Goal: Transaction & Acquisition: Purchase product/service

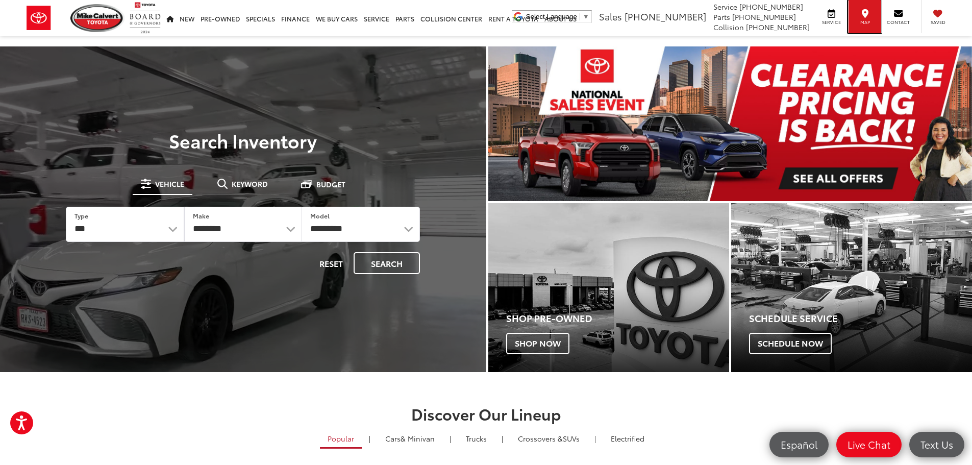
click at [862, 22] on span "Map" at bounding box center [865, 22] width 22 height 7
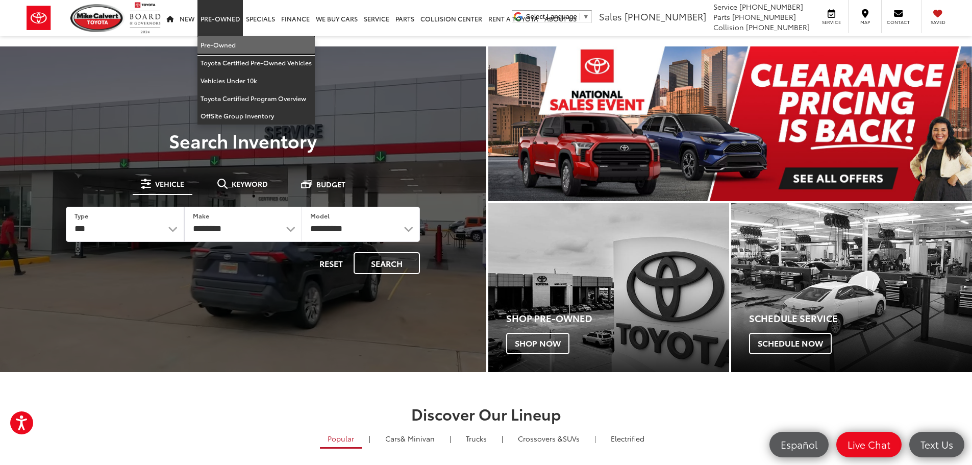
click at [220, 45] on link "Pre-Owned" at bounding box center [255, 45] width 117 height 18
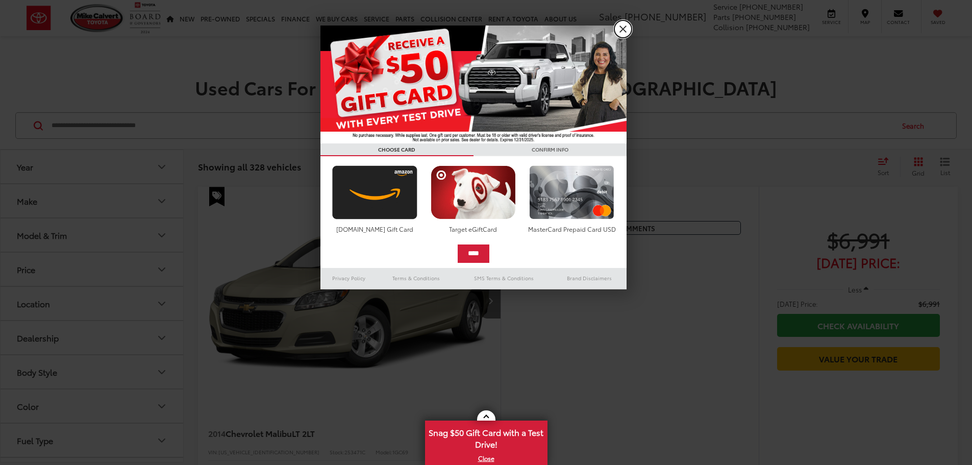
click at [622, 30] on link "X" at bounding box center [622, 28] width 17 height 17
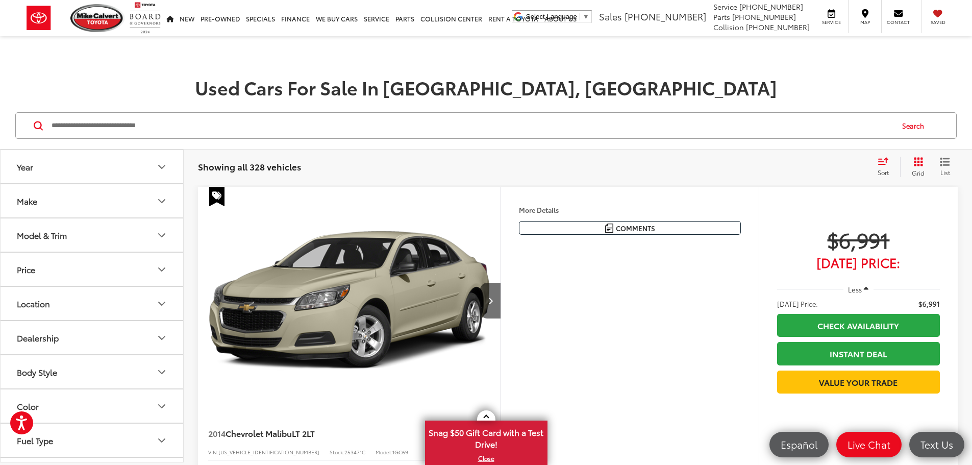
click at [157, 167] on icon "Year" at bounding box center [162, 167] width 12 height 12
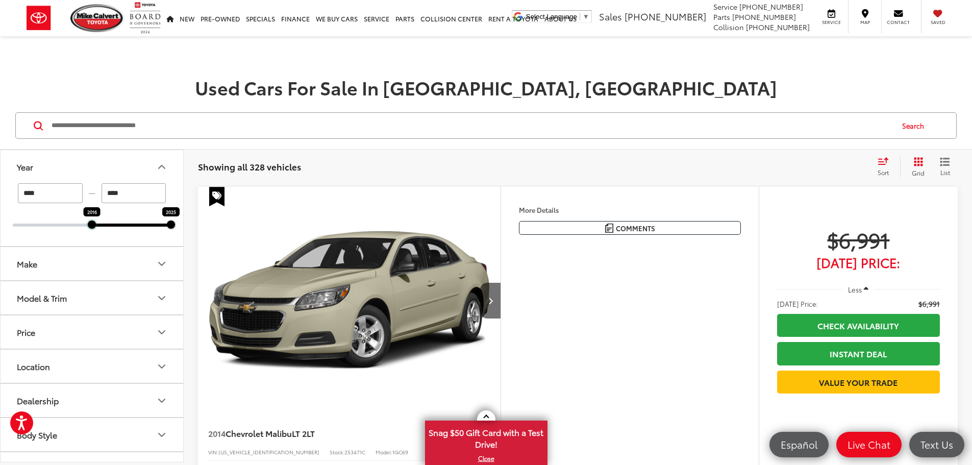
drag, startPoint x: 13, startPoint y: 225, endPoint x: 88, endPoint y: 226, distance: 75.5
click at [88, 226] on div at bounding box center [92, 224] width 8 height 8
type input "****"
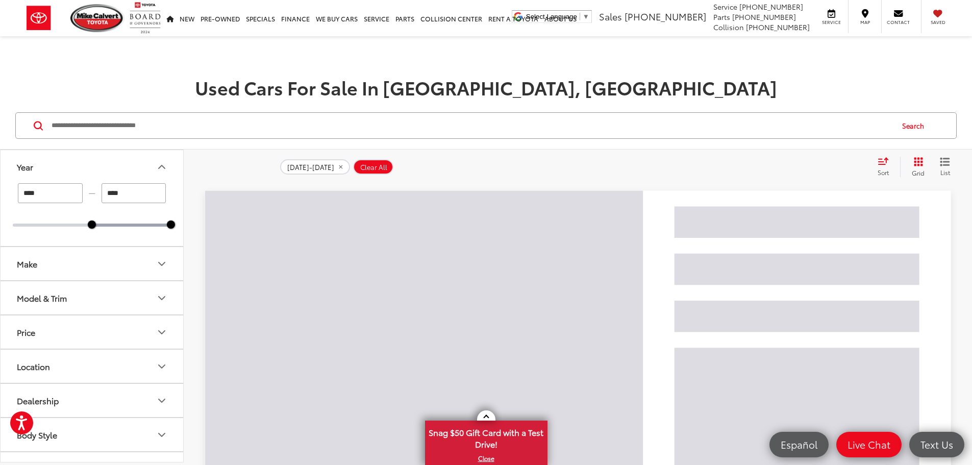
click at [146, 269] on button "Make" at bounding box center [93, 263] width 184 height 33
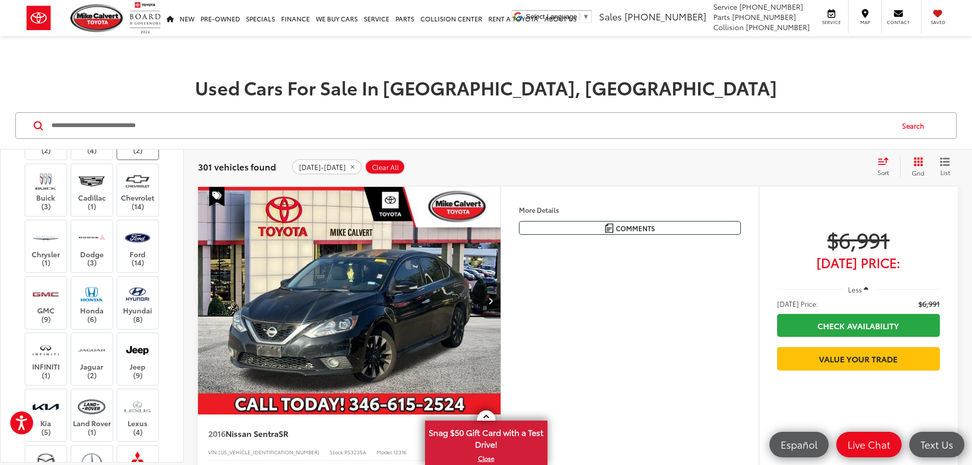
scroll to position [153, 0]
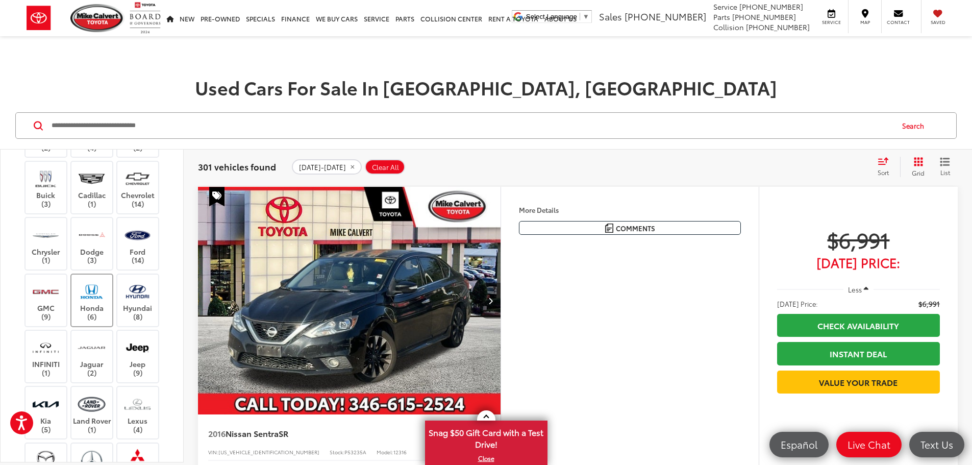
click at [95, 321] on label "Honda (6)" at bounding box center [91, 300] width 41 height 41
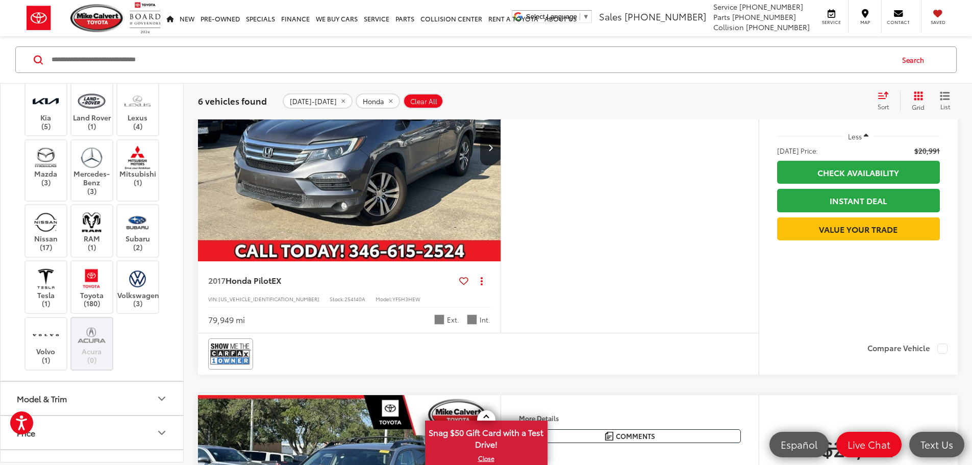
scroll to position [459, 0]
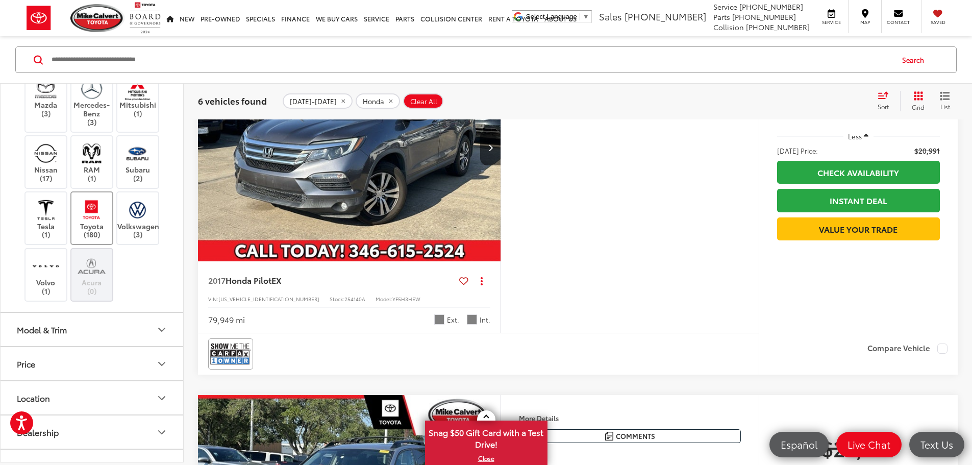
click at [95, 239] on label "Toyota (180)" at bounding box center [91, 217] width 41 height 41
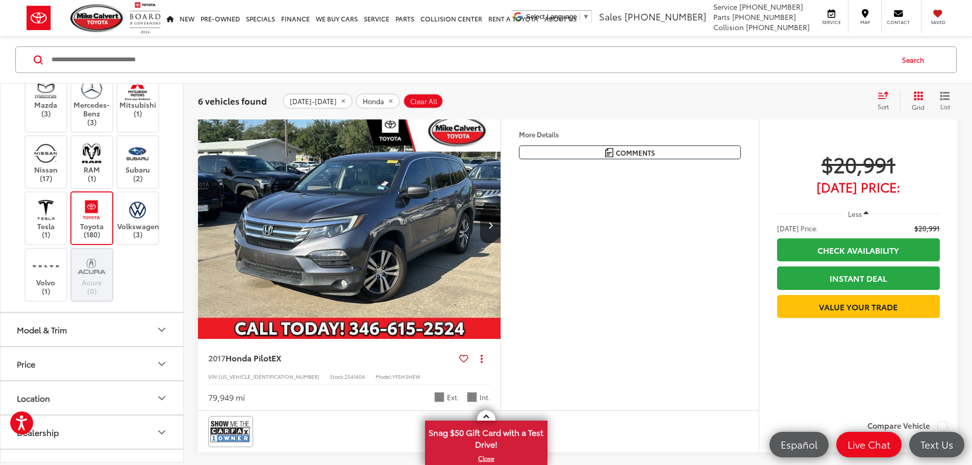
scroll to position [66, 0]
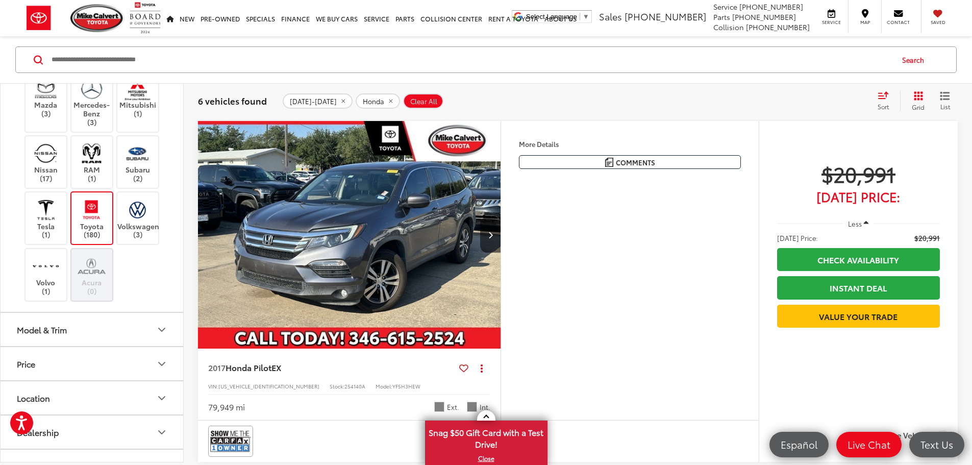
click at [161, 336] on icon "Model & Trim" at bounding box center [162, 330] width 12 height 12
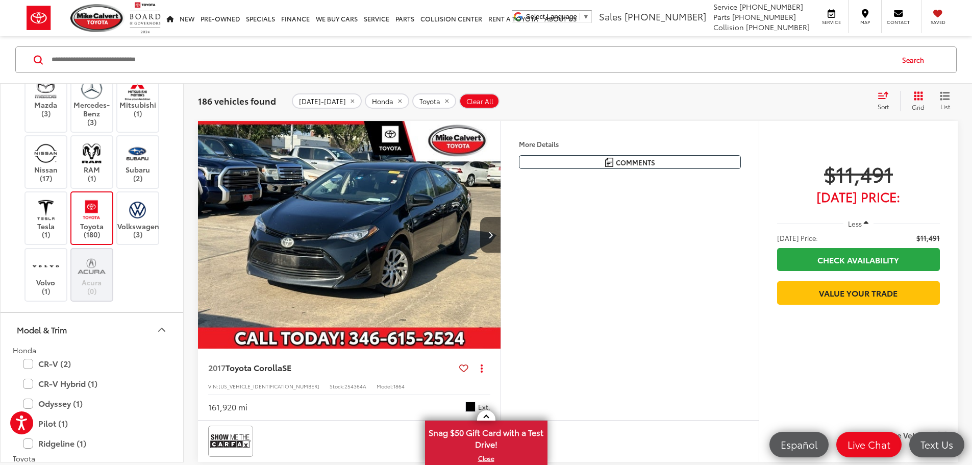
scroll to position [714, 0]
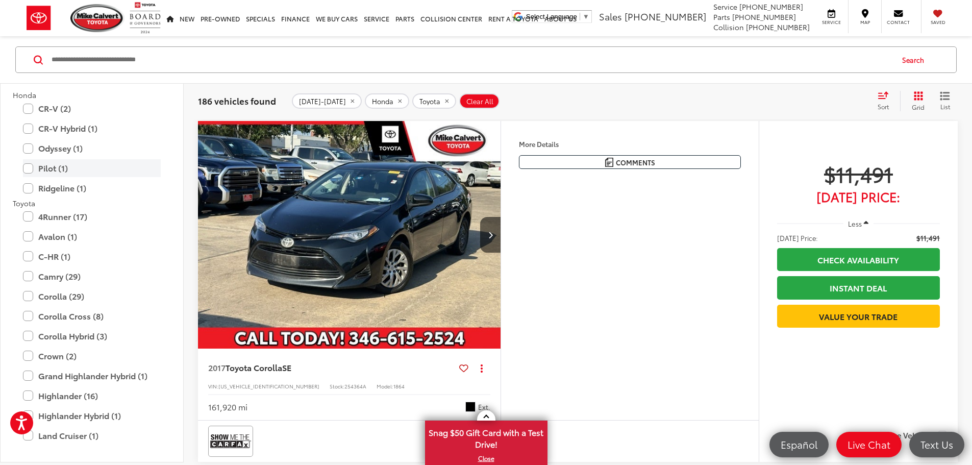
click at [29, 177] on label "Pilot (1)" at bounding box center [92, 168] width 138 height 18
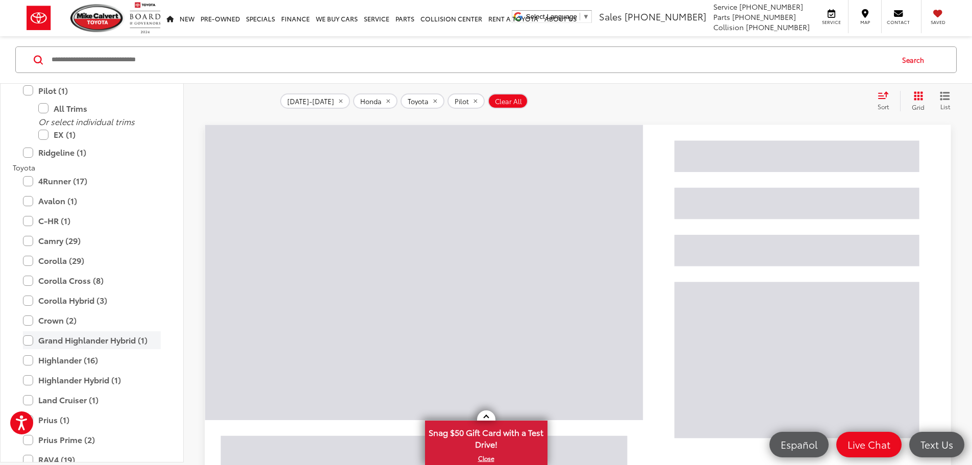
scroll to position [927, 0]
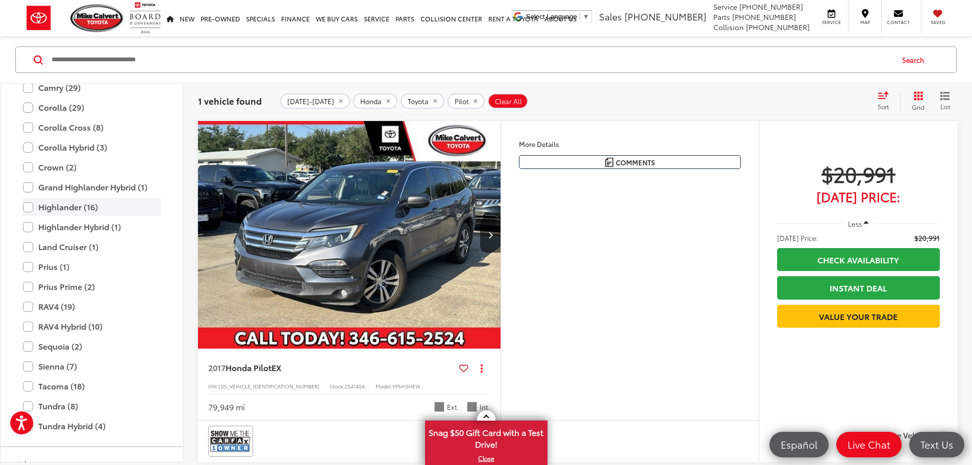
click at [29, 207] on label "Highlander (16)" at bounding box center [92, 207] width 138 height 18
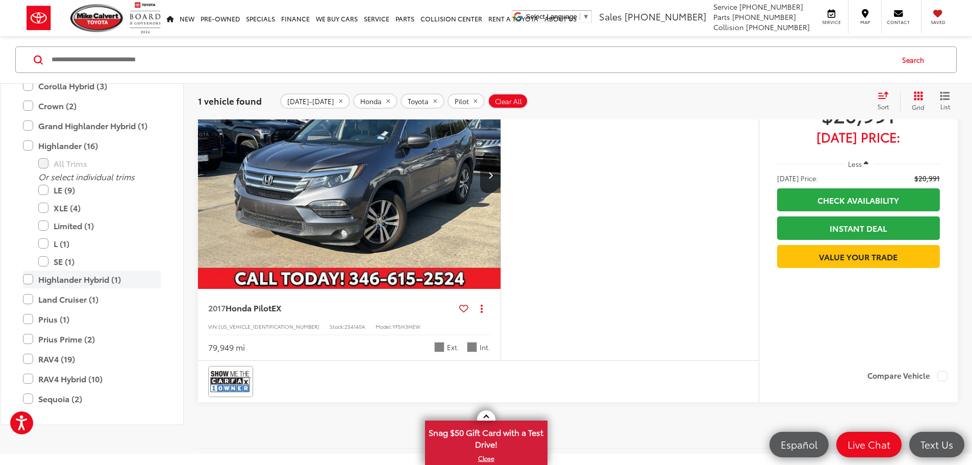
scroll to position [219, 0]
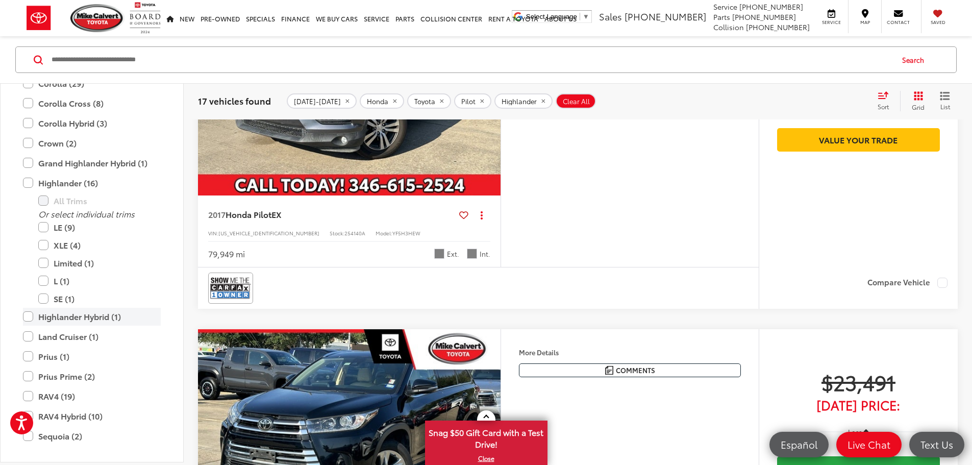
click at [31, 326] on label "Highlander Hybrid (1)" at bounding box center [92, 317] width 138 height 18
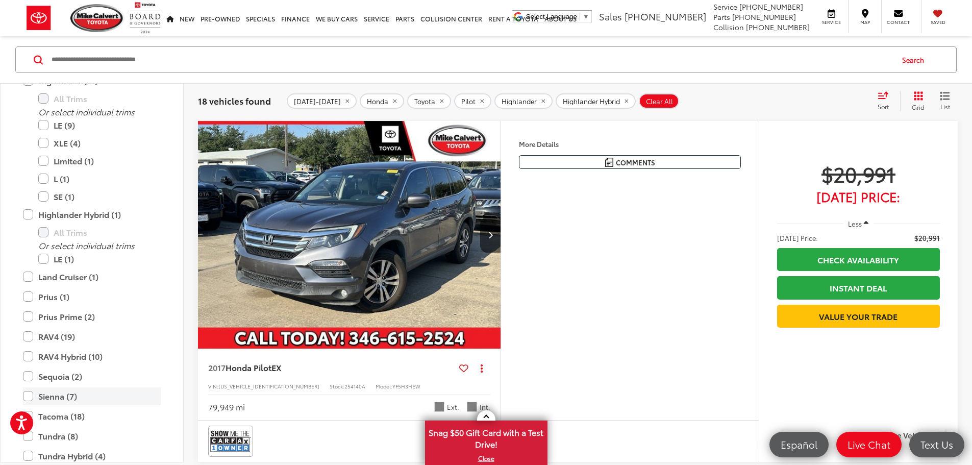
scroll to position [1069, 0]
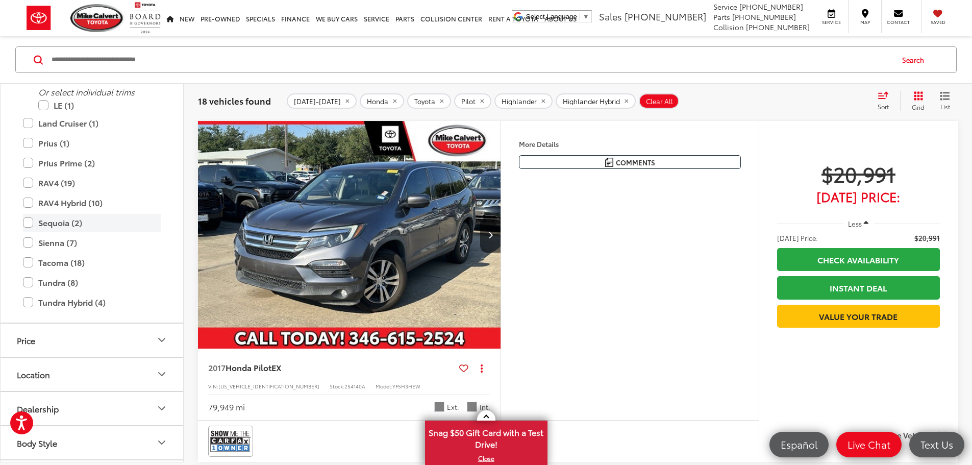
click at [29, 232] on label "Sequoia (2)" at bounding box center [92, 223] width 138 height 18
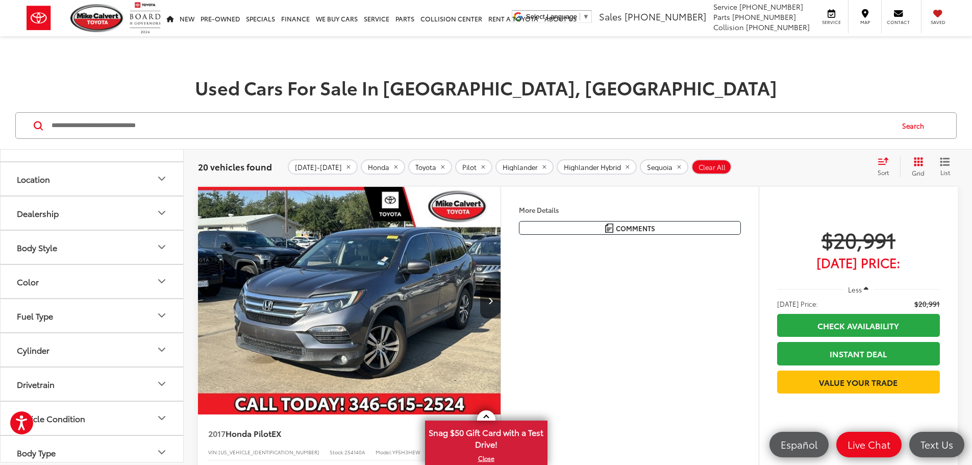
click at [883, 165] on div "Sort" at bounding box center [887, 167] width 28 height 20
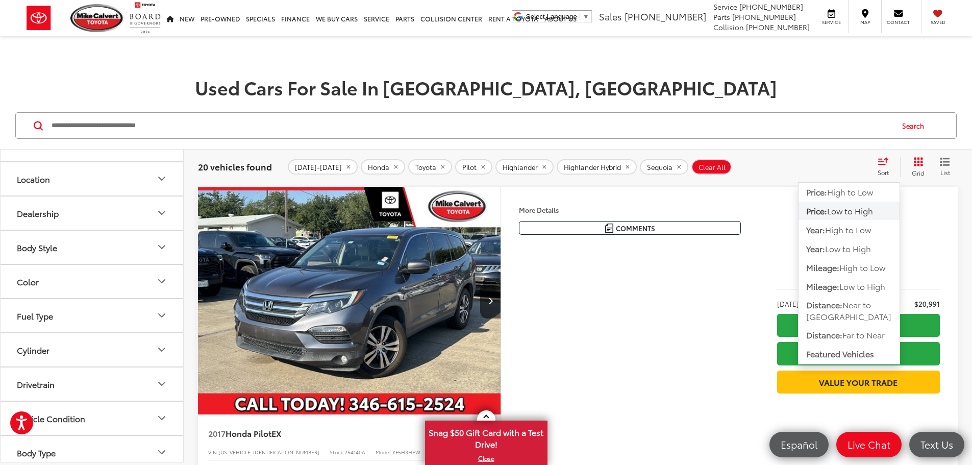
click at [837, 210] on span "Low to High" at bounding box center [850, 211] width 46 height 12
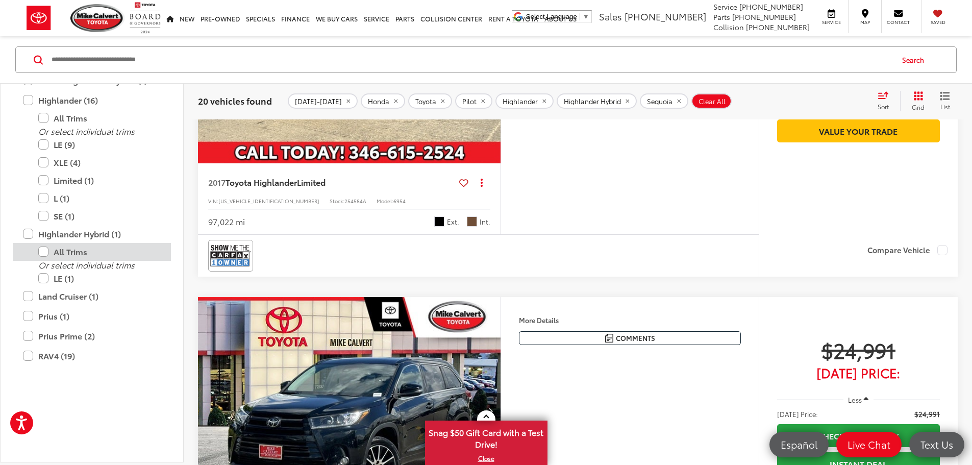
scroll to position [920, 0]
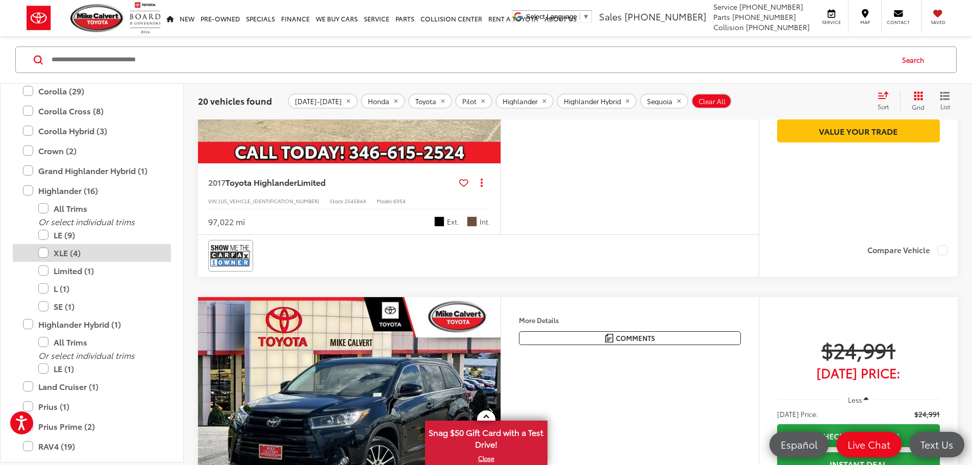
click at [42, 262] on label "XLE (4)" at bounding box center [99, 253] width 122 height 18
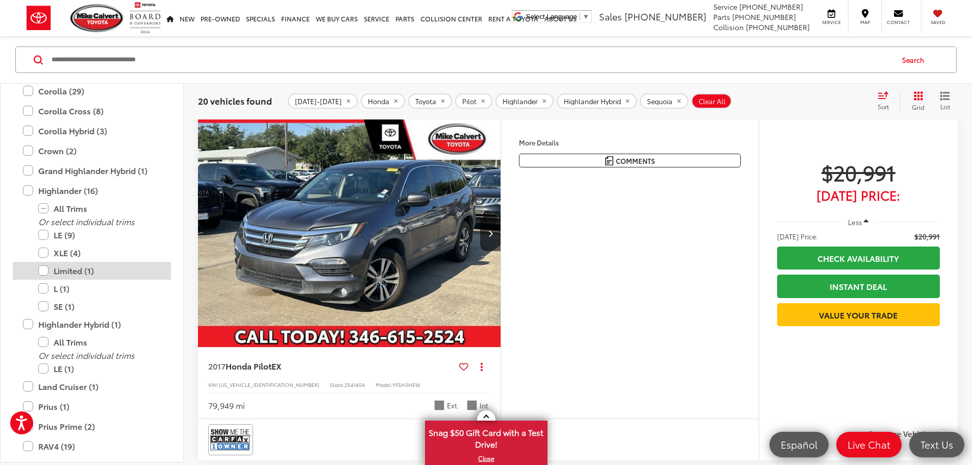
scroll to position [66, 0]
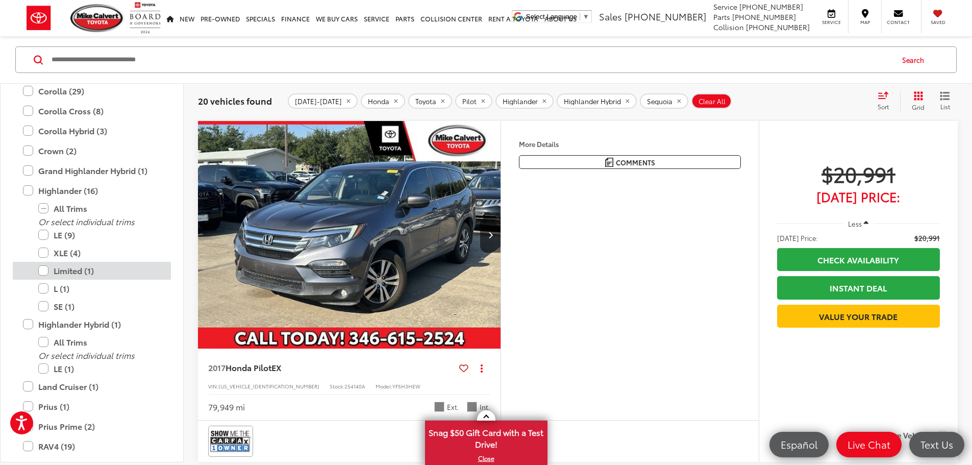
click at [42, 280] on label "Limited (1)" at bounding box center [99, 271] width 122 height 18
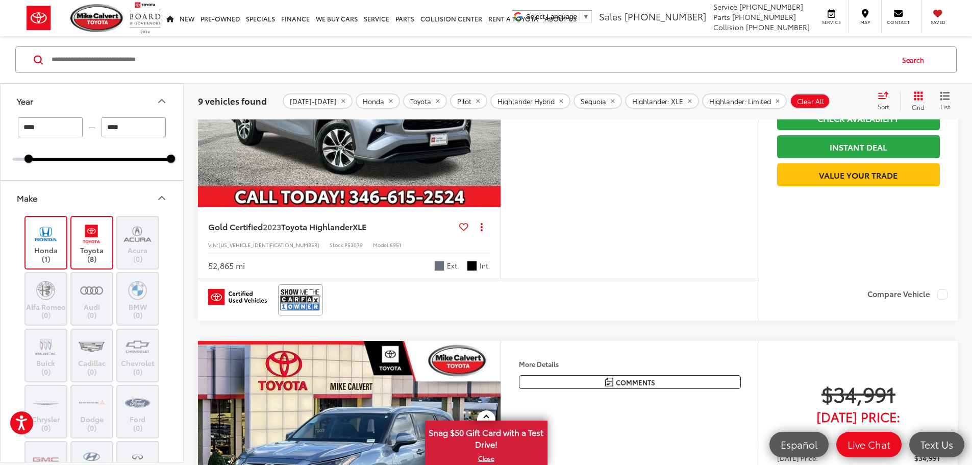
click at [163, 199] on icon "Make" at bounding box center [162, 198] width 12 height 12
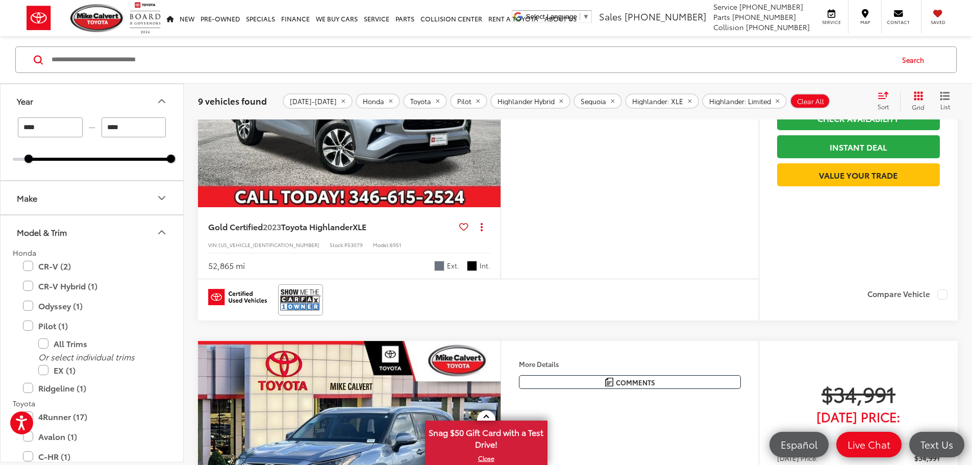
click at [160, 232] on icon "Model & Trim" at bounding box center [162, 232] width 12 height 12
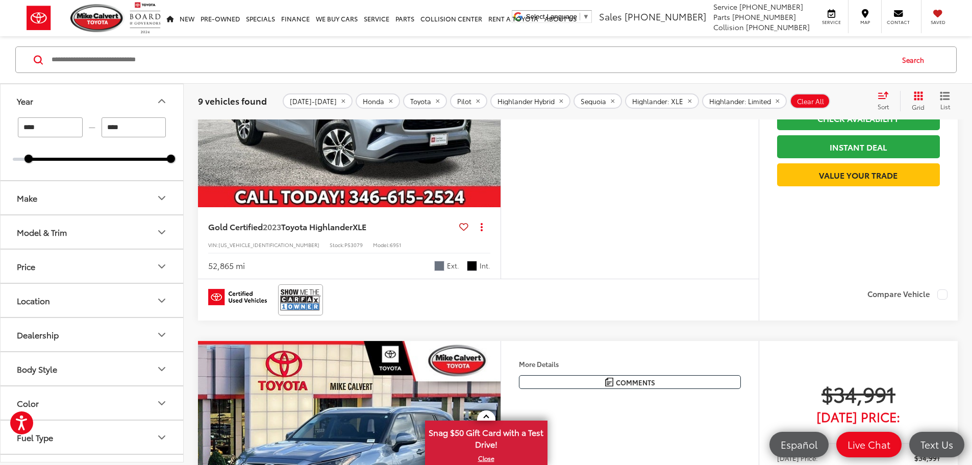
click at [161, 267] on icon "Price" at bounding box center [162, 266] width 6 height 3
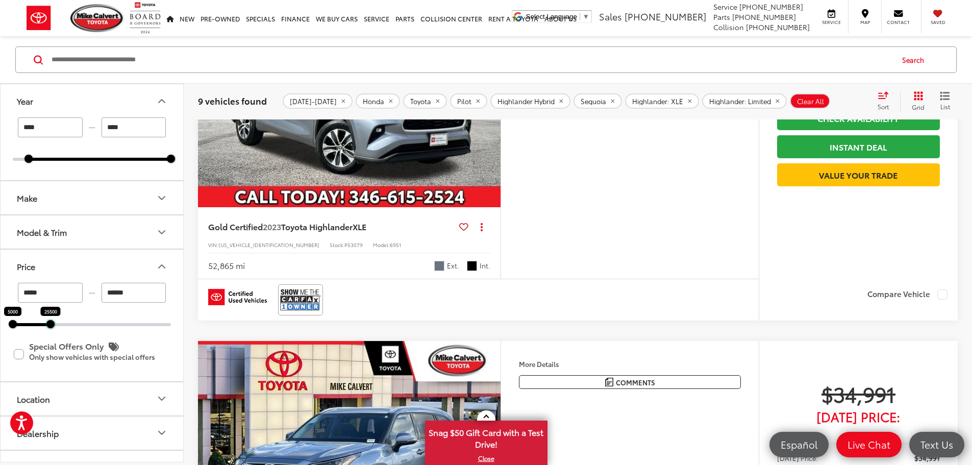
drag, startPoint x: 171, startPoint y: 325, endPoint x: 51, endPoint y: 325, distance: 120.4
click at [51, 325] on div at bounding box center [50, 324] width 8 height 8
type input "******"
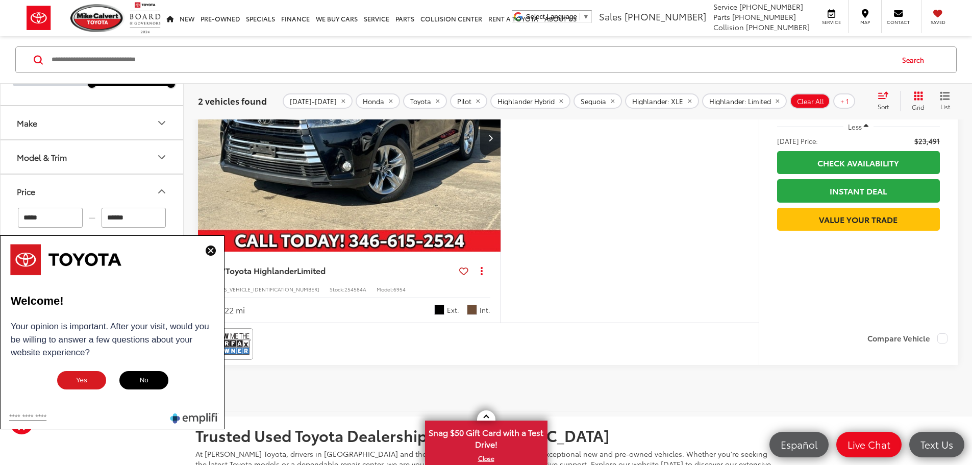
scroll to position [423, 0]
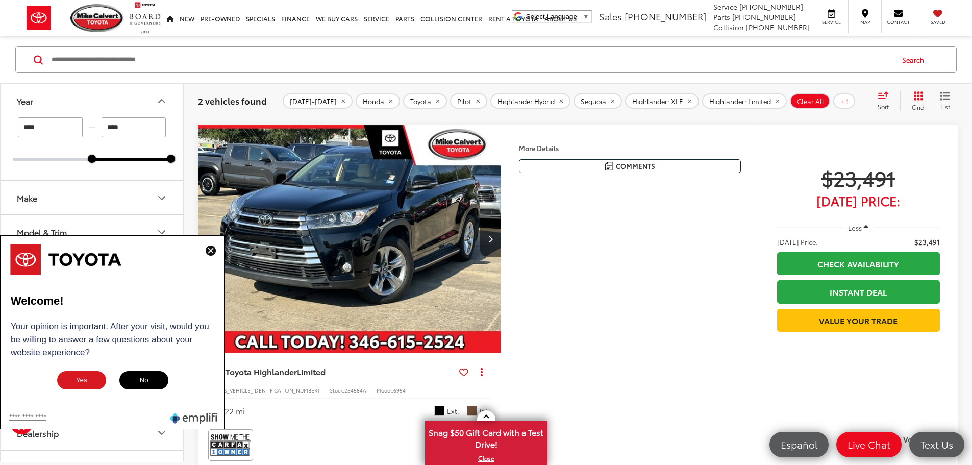
click at [212, 251] on img at bounding box center [211, 250] width 10 height 10
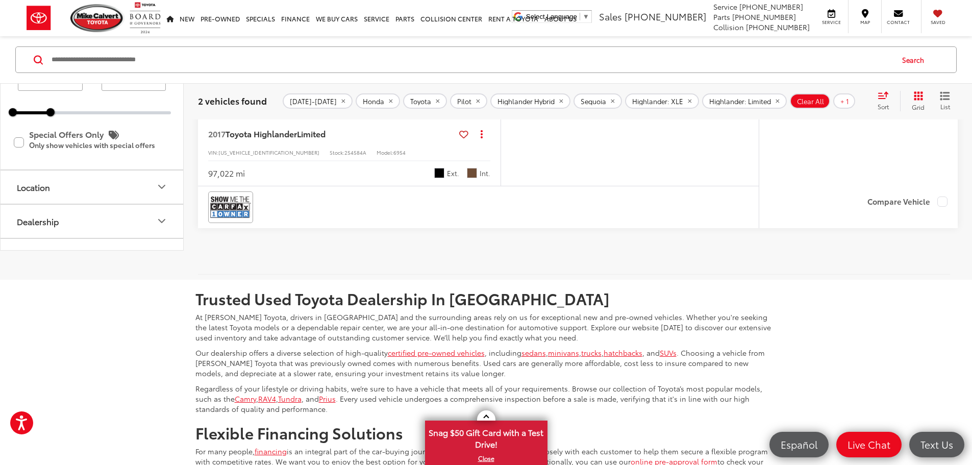
scroll to position [678, 0]
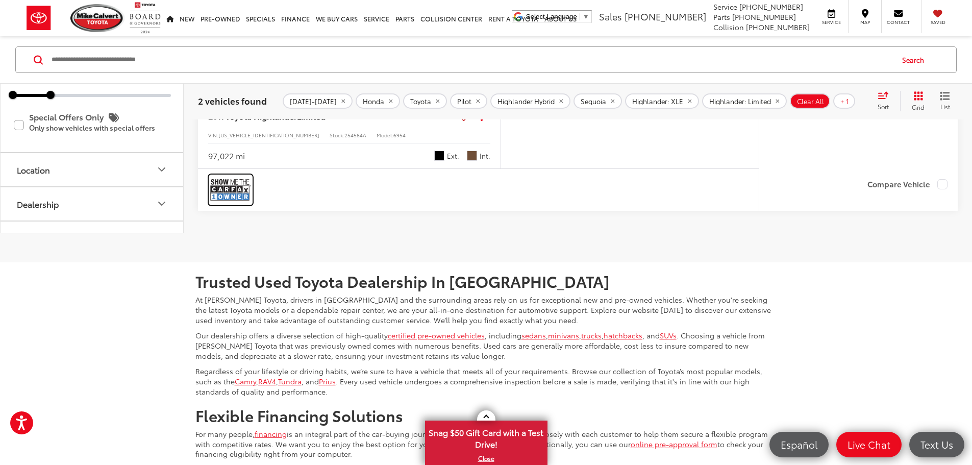
click at [233, 203] on img at bounding box center [230, 189] width 41 height 27
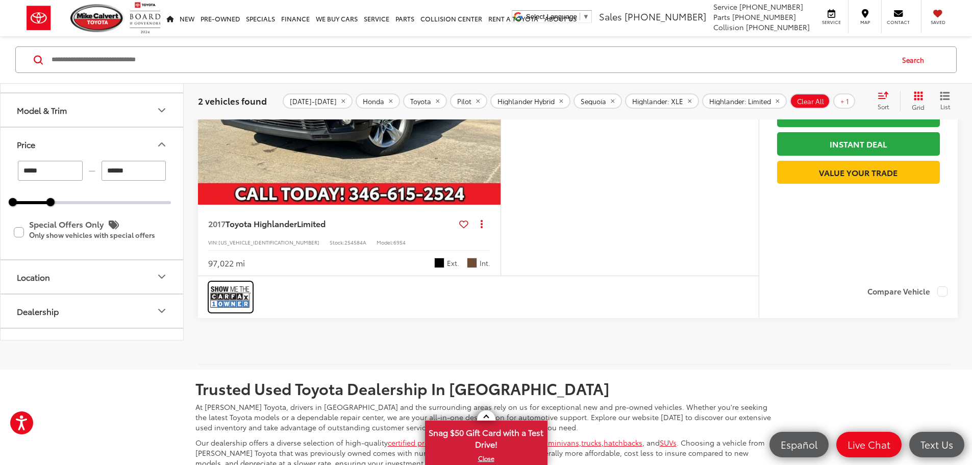
scroll to position [423, 0]
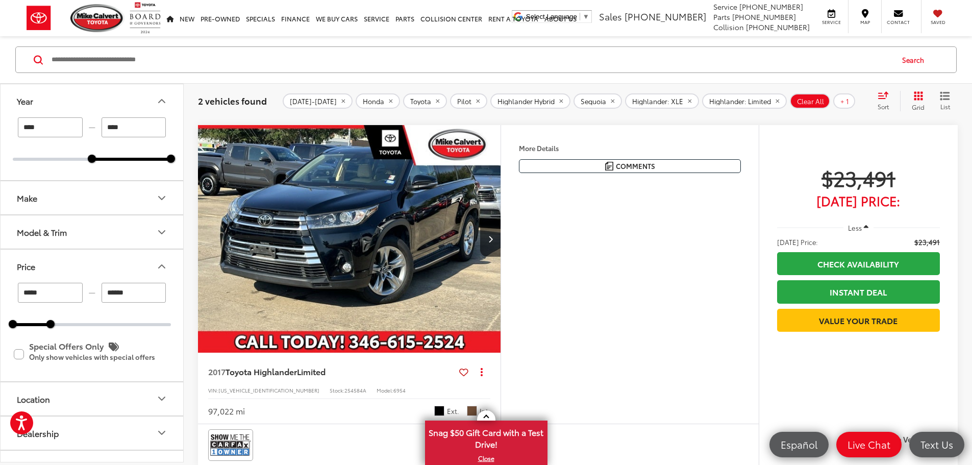
drag, startPoint x: 431, startPoint y: 323, endPoint x: 439, endPoint y: 319, distance: 8.4
click at [431, 323] on img "2017 Toyota Highlander Limited 0" at bounding box center [349, 239] width 304 height 228
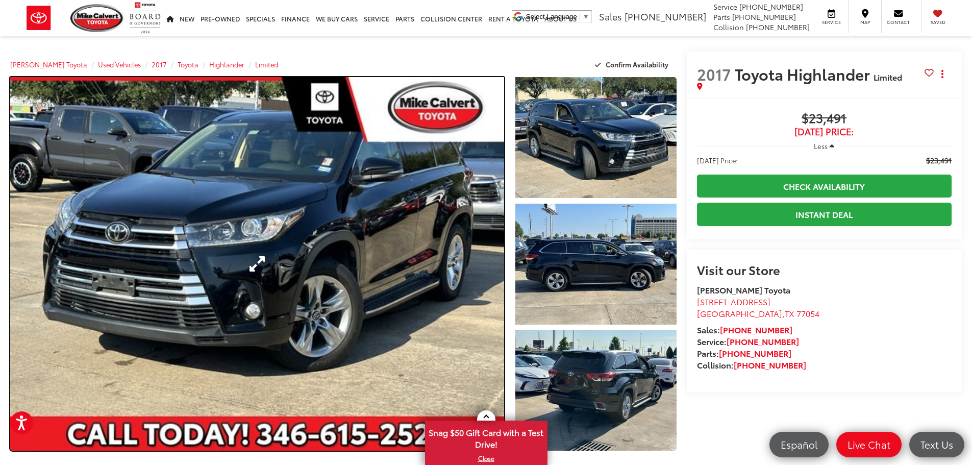
click at [384, 223] on link "Expand Photo 0" at bounding box center [257, 264] width 494 height 374
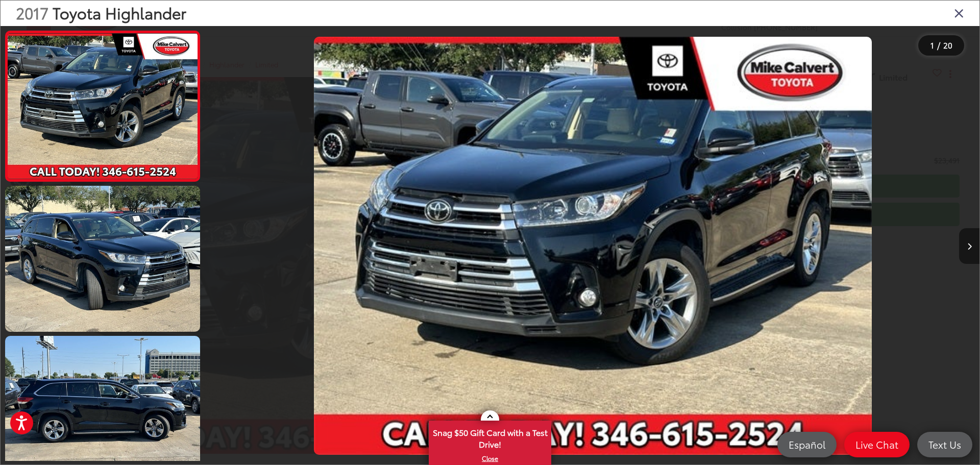
click at [970, 249] on icon "Next image" at bounding box center [969, 246] width 5 height 7
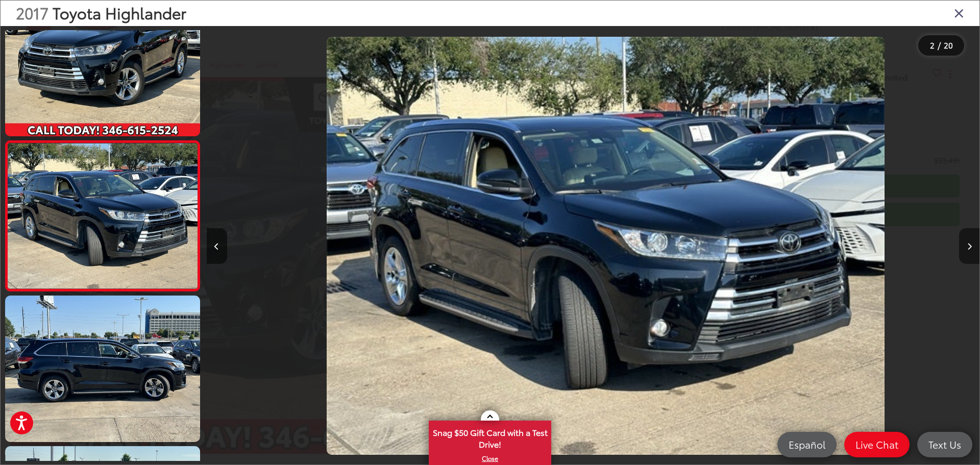
scroll to position [0, 773]
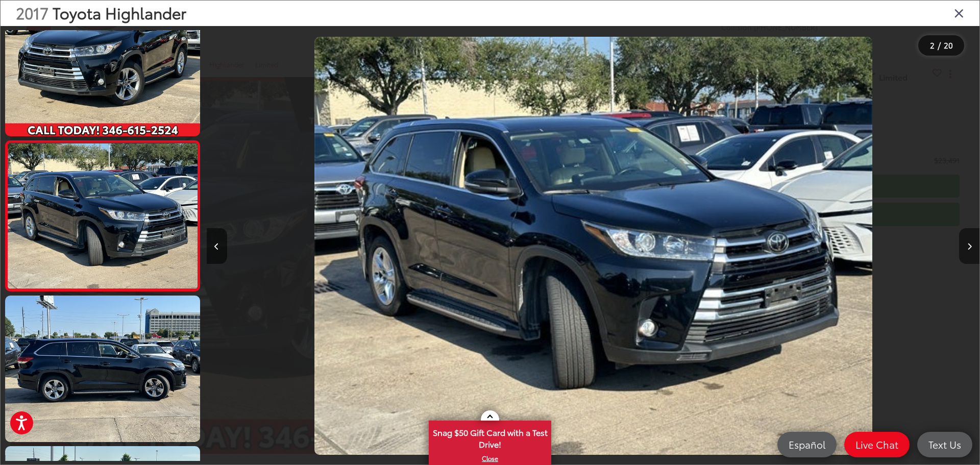
click at [970, 249] on icon "Next image" at bounding box center [969, 246] width 5 height 7
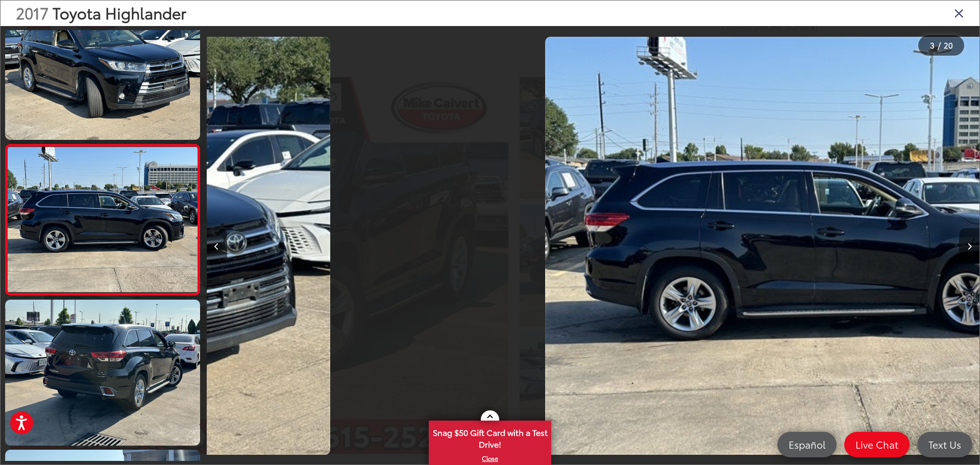
scroll to position [190, 0]
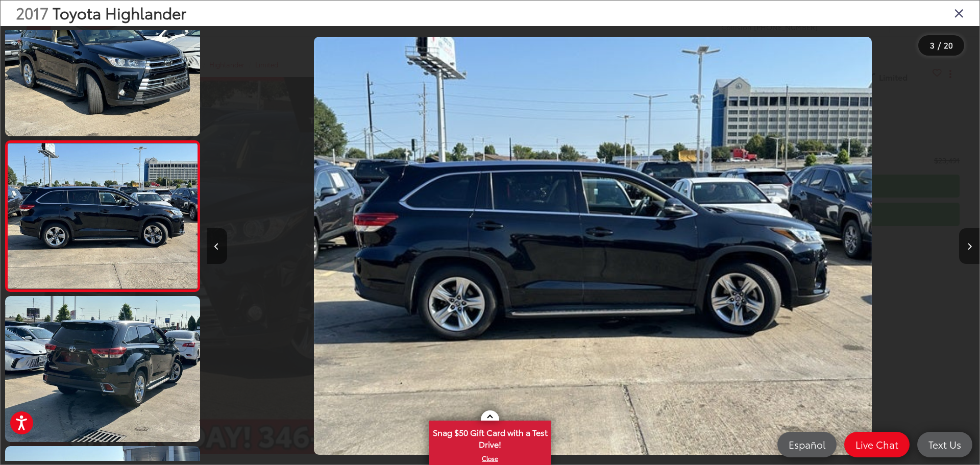
click at [970, 249] on icon "Next image" at bounding box center [969, 246] width 5 height 7
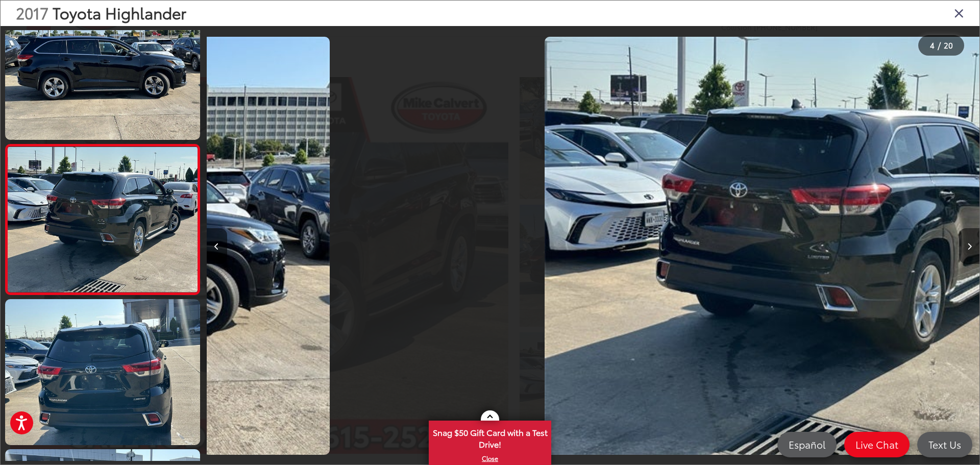
scroll to position [341, 0]
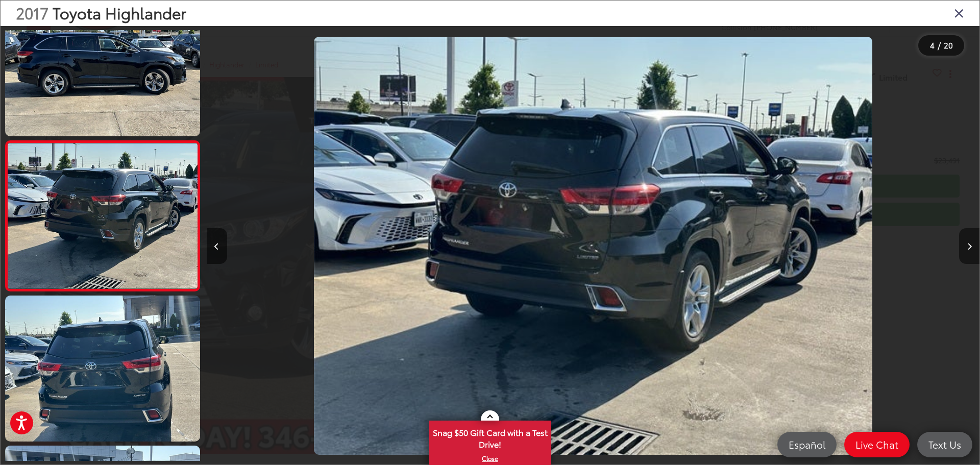
click at [970, 249] on icon "Next image" at bounding box center [969, 246] width 5 height 7
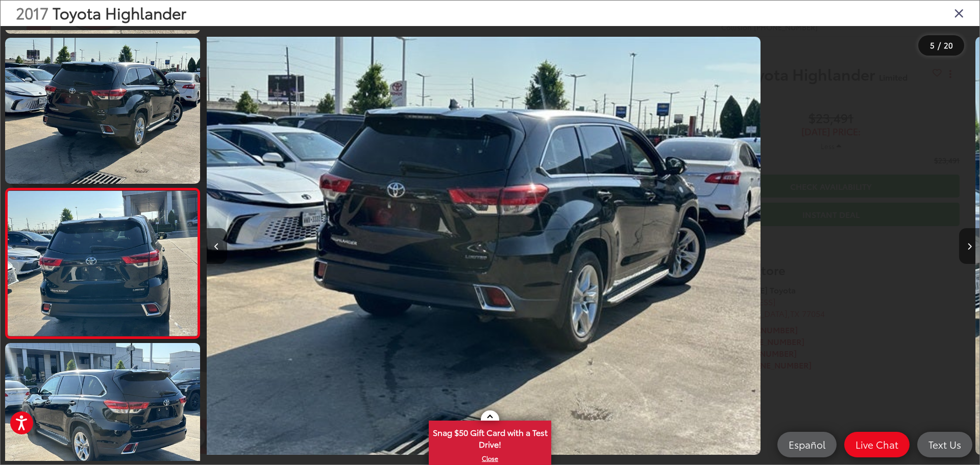
scroll to position [491, 0]
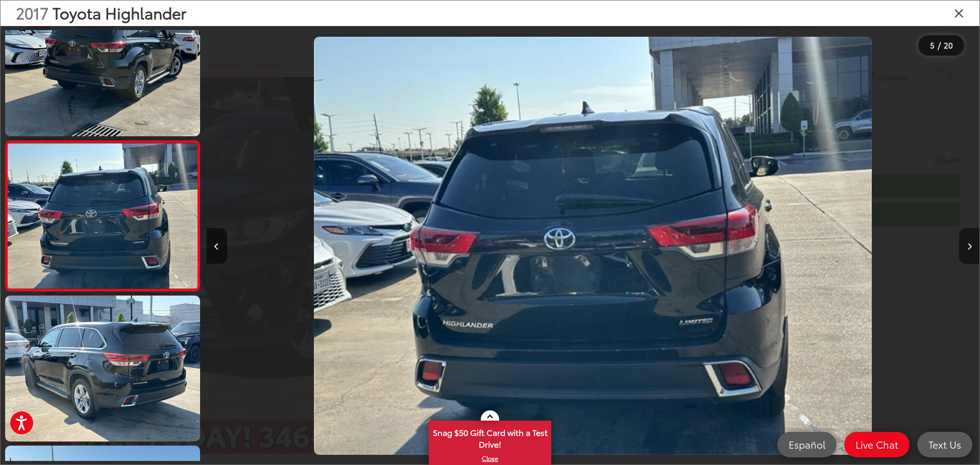
click at [971, 249] on icon "Next image" at bounding box center [969, 246] width 5 height 7
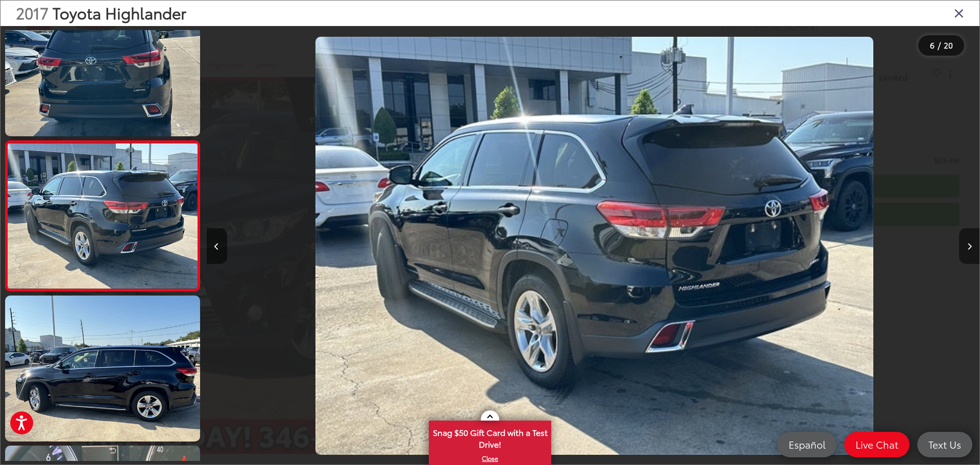
scroll to position [0, 3864]
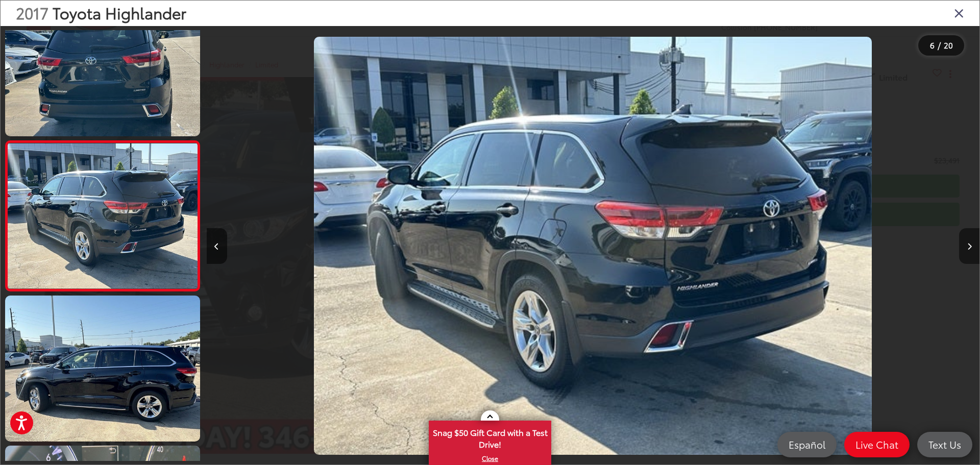
click at [971, 249] on icon "Next image" at bounding box center [969, 246] width 5 height 7
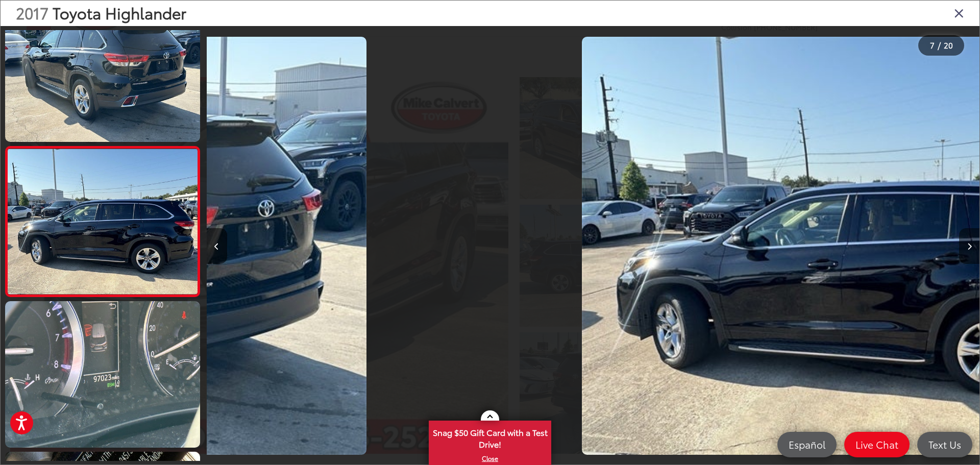
scroll to position [791, 0]
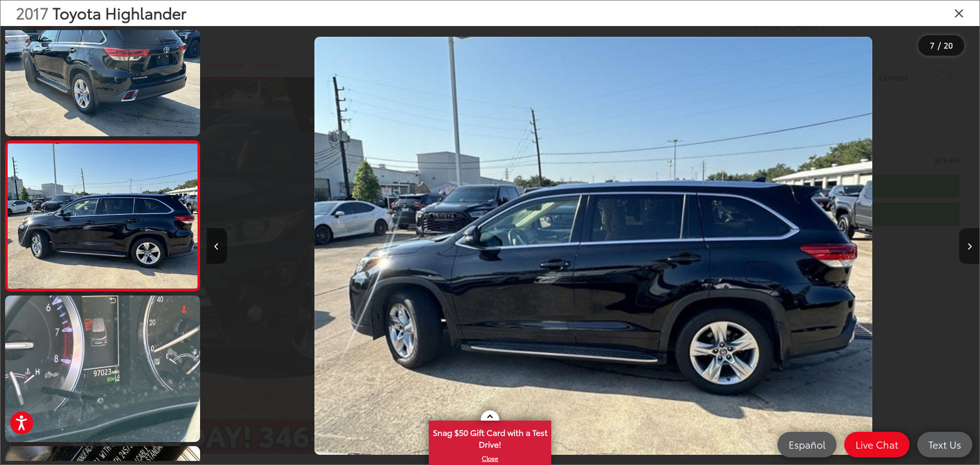
click at [971, 249] on icon "Next image" at bounding box center [969, 246] width 5 height 7
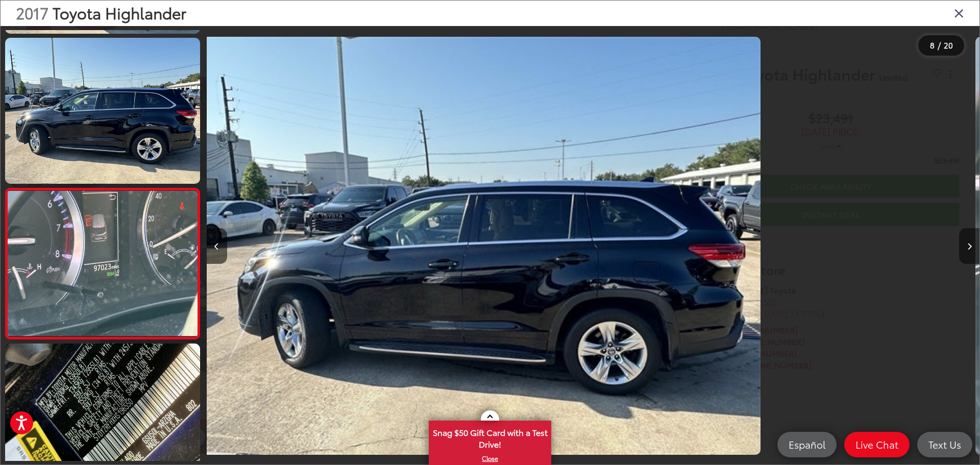
scroll to position [941, 0]
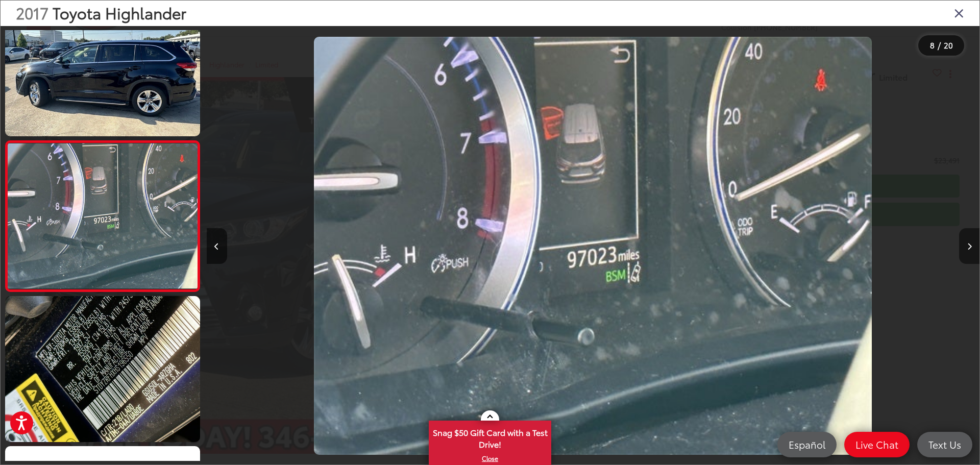
click at [971, 249] on icon "Next image" at bounding box center [969, 246] width 5 height 7
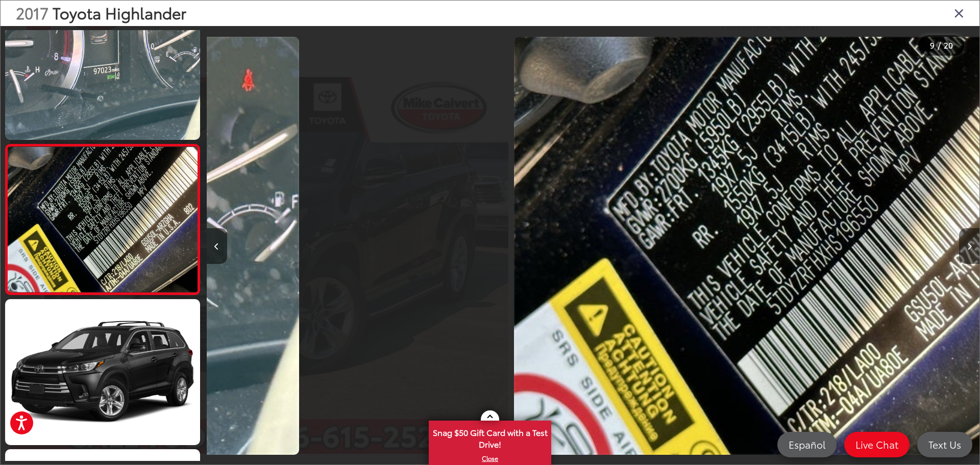
scroll to position [1092, 0]
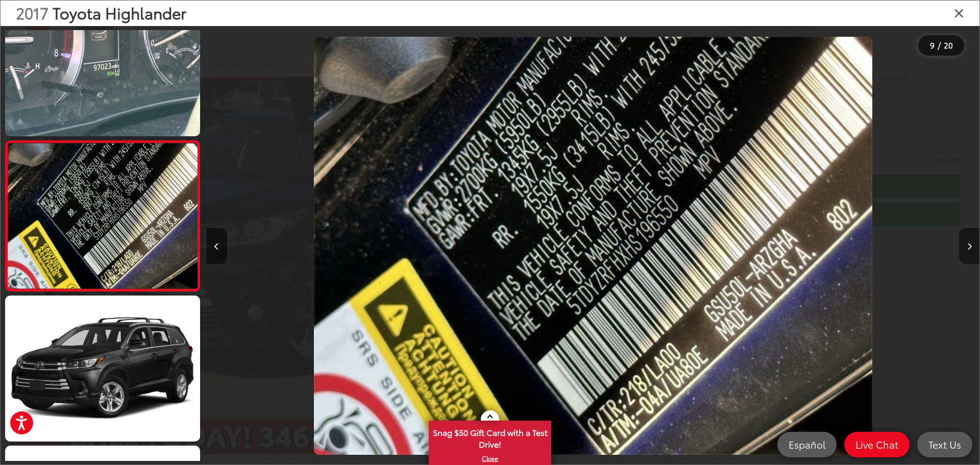
click at [971, 249] on icon "Next image" at bounding box center [969, 246] width 5 height 7
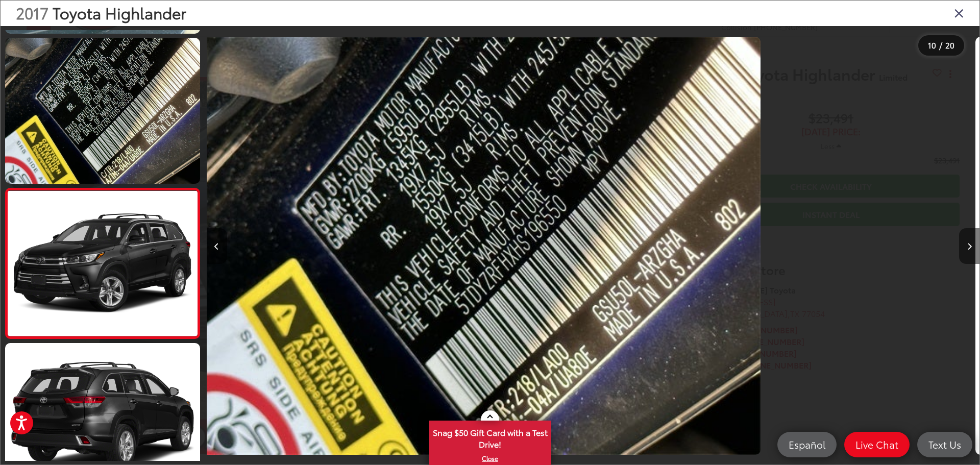
scroll to position [1242, 0]
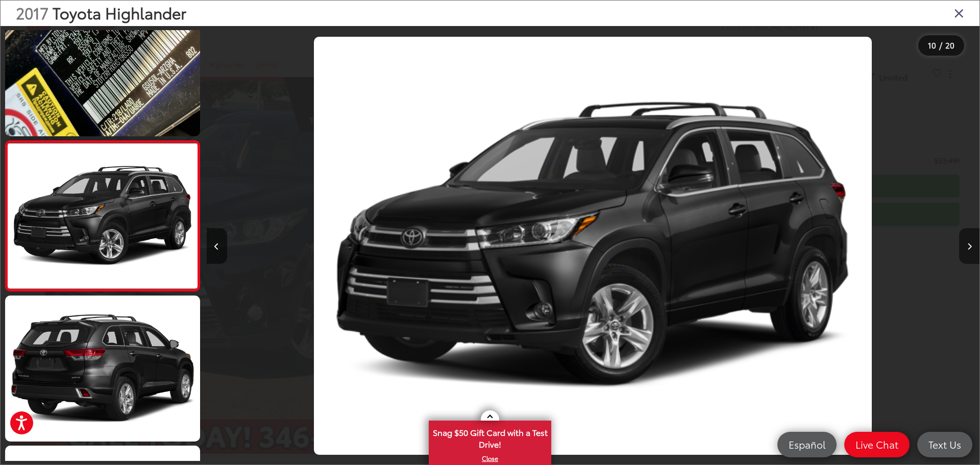
click at [972, 249] on button "Next image" at bounding box center [969, 246] width 20 height 36
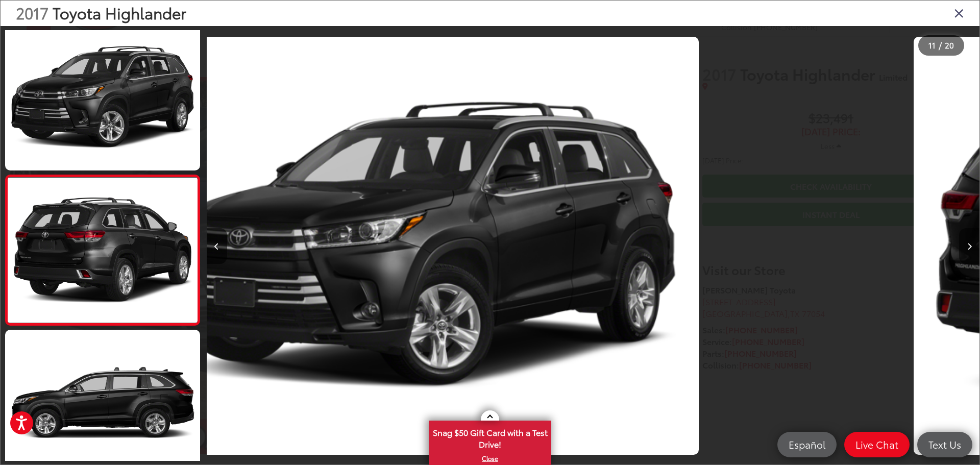
scroll to position [0, 0]
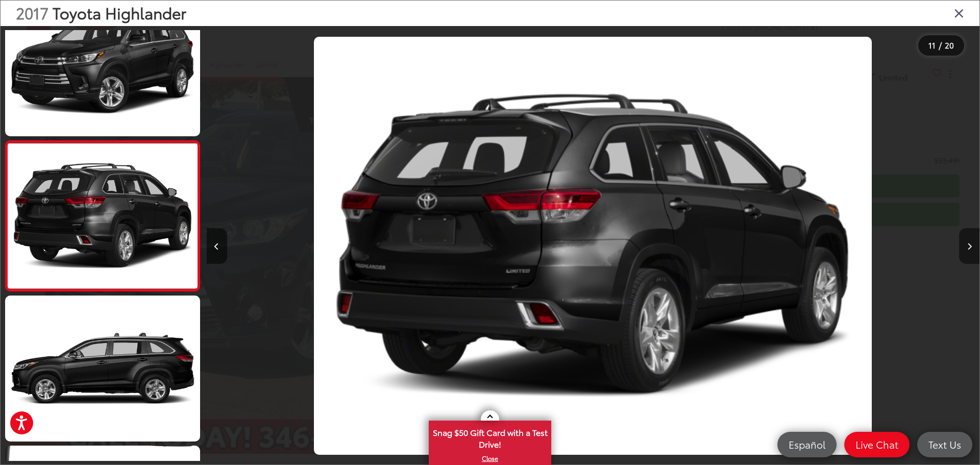
click at [972, 249] on button "Next image" at bounding box center [969, 246] width 20 height 36
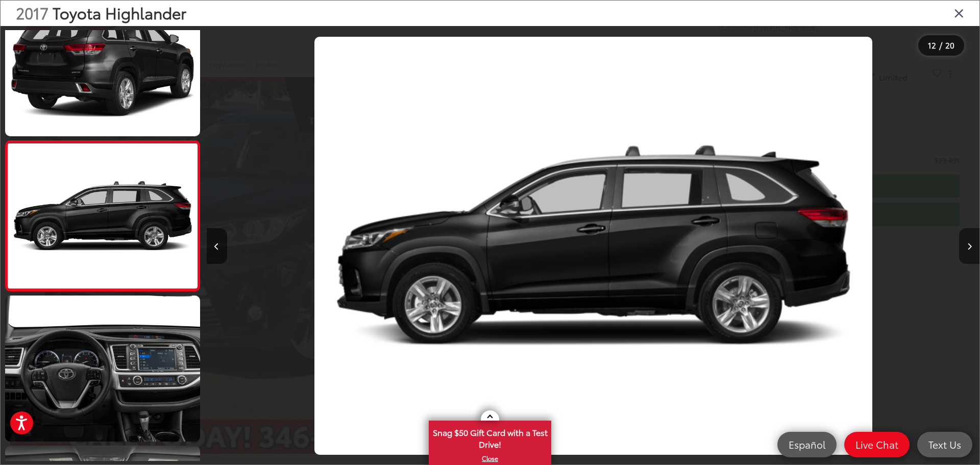
click at [972, 248] on button "Next image" at bounding box center [969, 246] width 20 height 36
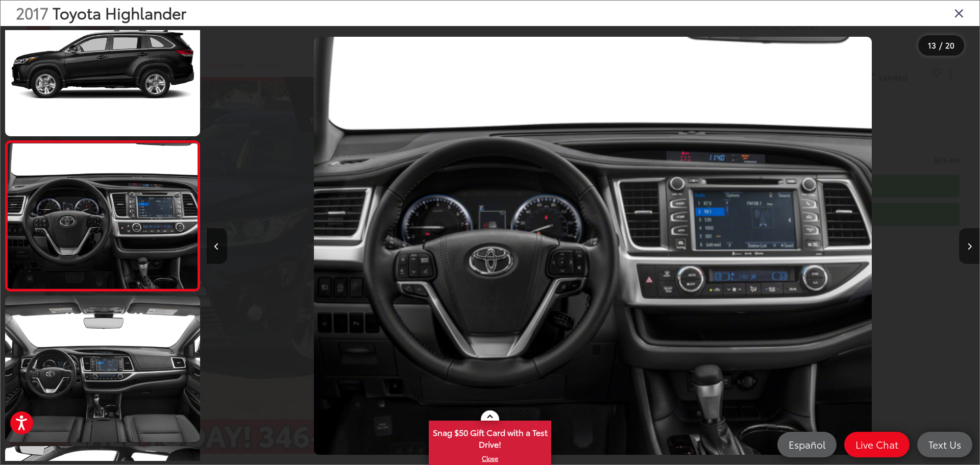
click at [972, 248] on button "Next image" at bounding box center [969, 246] width 20 height 36
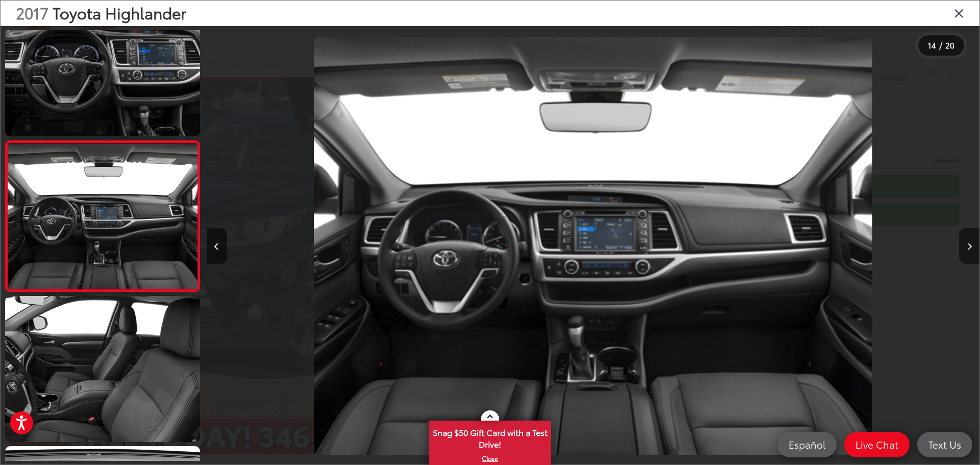
click at [972, 248] on button "Next image" at bounding box center [969, 246] width 20 height 36
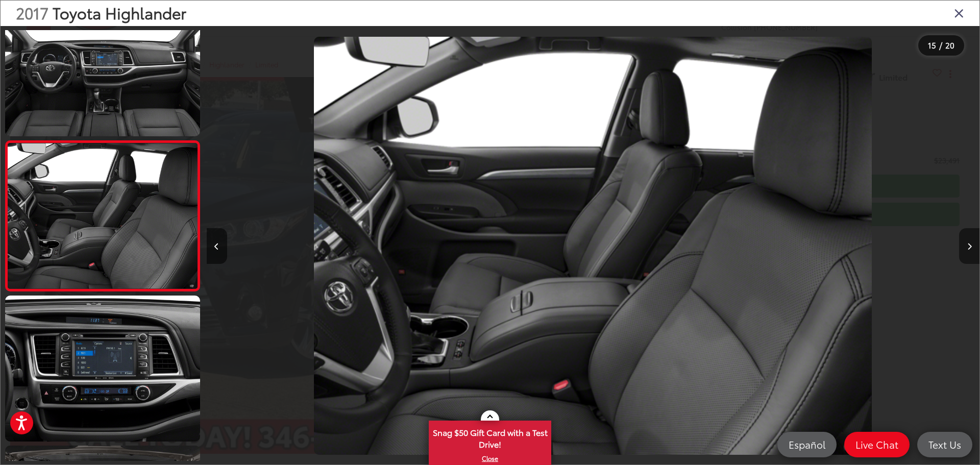
click at [972, 248] on button "Next image" at bounding box center [969, 246] width 20 height 36
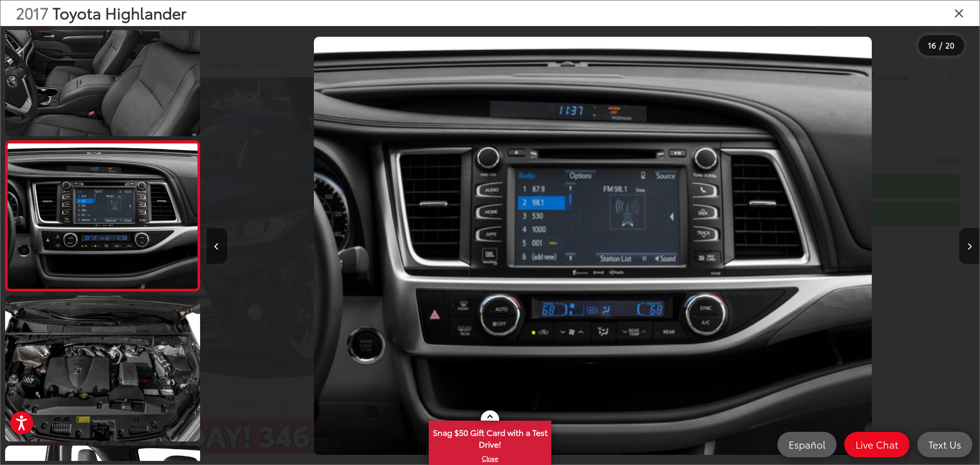
click at [972, 248] on button "Next image" at bounding box center [969, 246] width 20 height 36
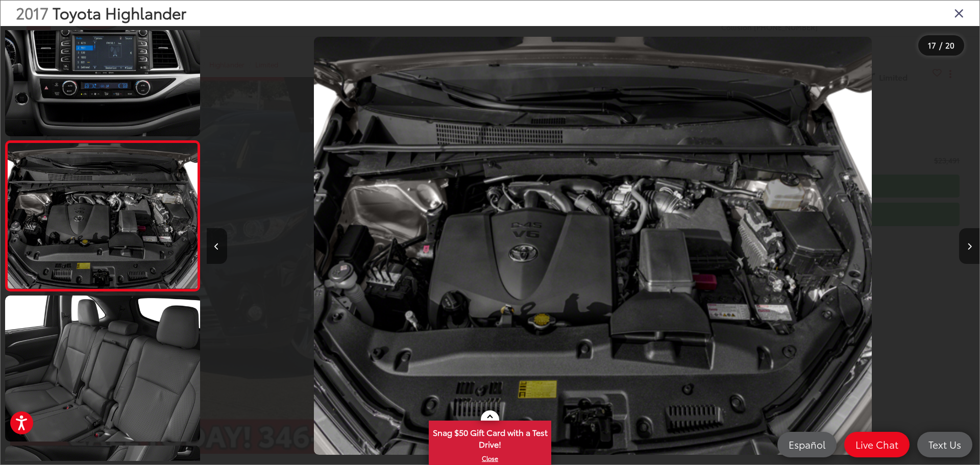
click at [972, 248] on button "Next image" at bounding box center [969, 246] width 20 height 36
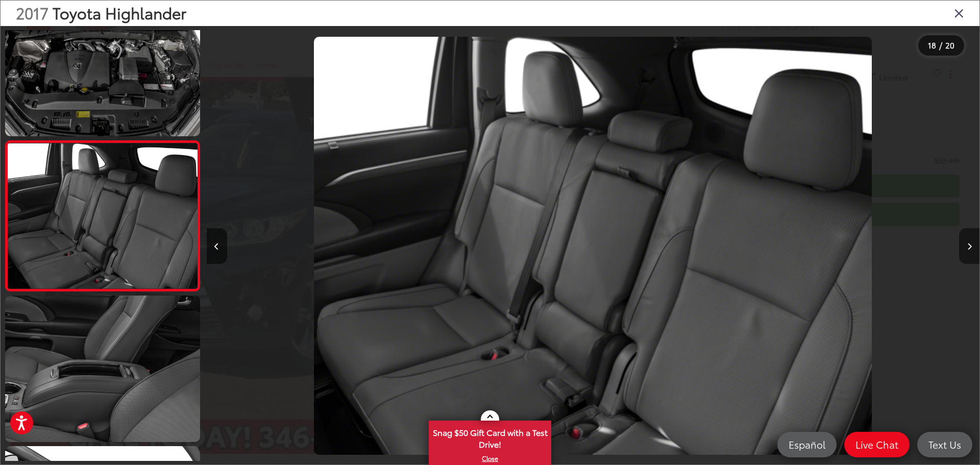
click at [972, 248] on button "Next image" at bounding box center [969, 246] width 20 height 36
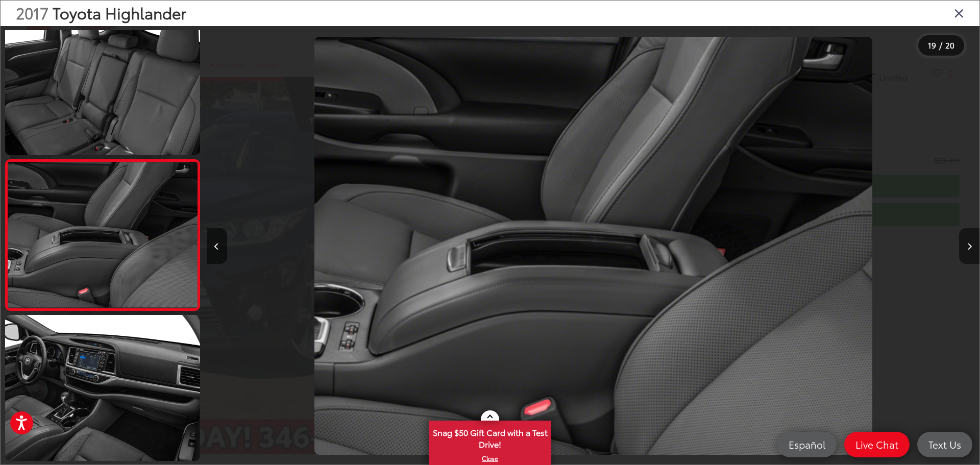
click at [972, 248] on button "Next image" at bounding box center [969, 246] width 20 height 36
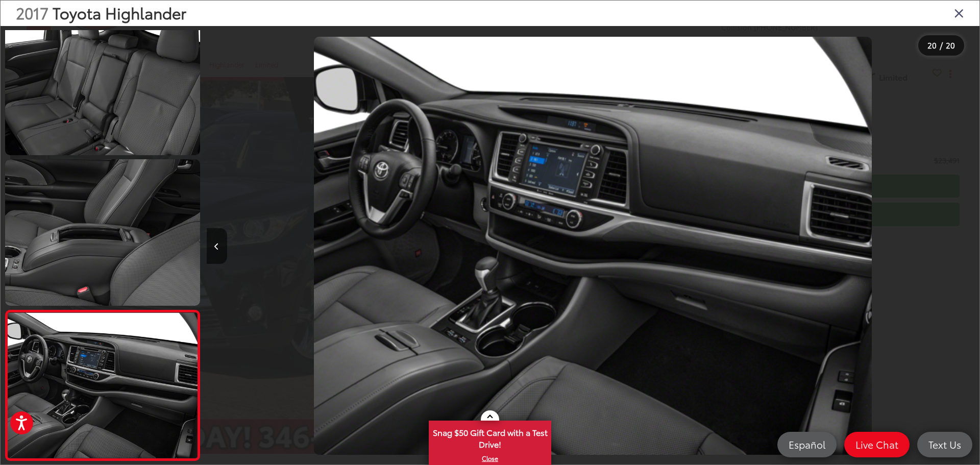
click at [972, 248] on div at bounding box center [882, 245] width 193 height 439
click at [219, 250] on button "Previous image" at bounding box center [217, 246] width 20 height 36
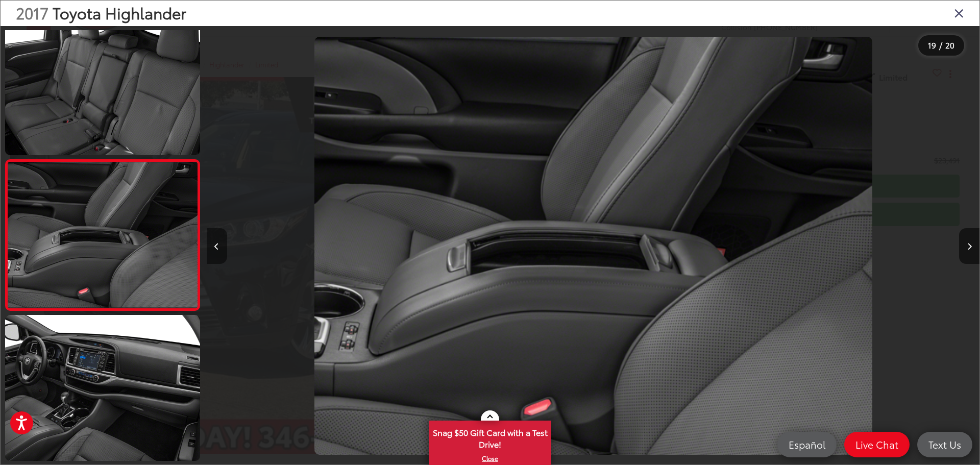
click at [219, 250] on button "Previous image" at bounding box center [217, 246] width 20 height 36
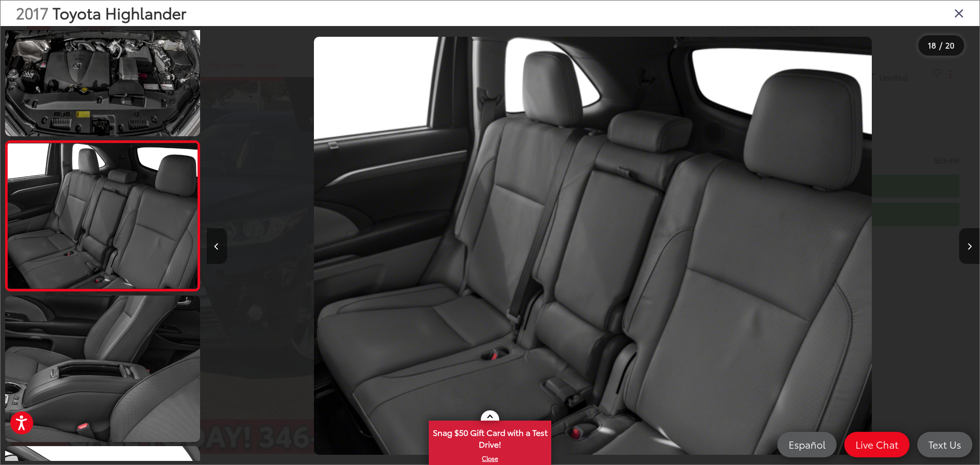
click at [219, 250] on button "Previous image" at bounding box center [217, 246] width 20 height 36
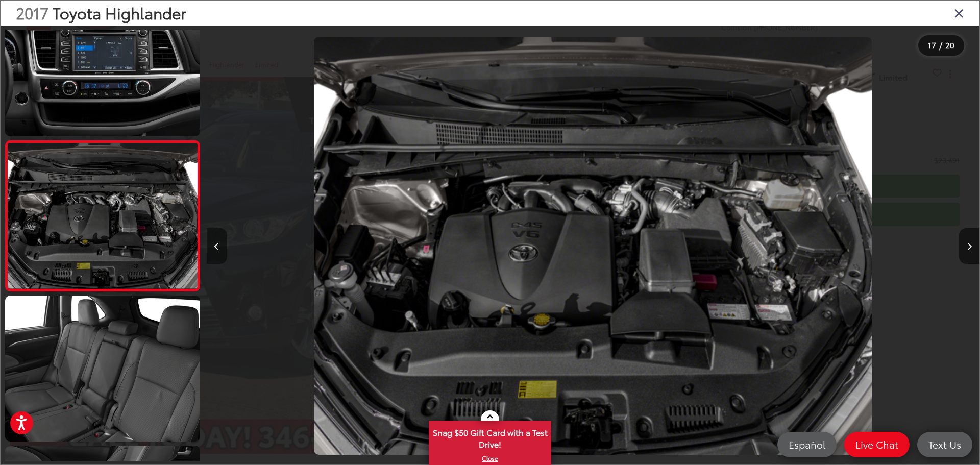
click at [219, 250] on button "Previous image" at bounding box center [217, 246] width 20 height 36
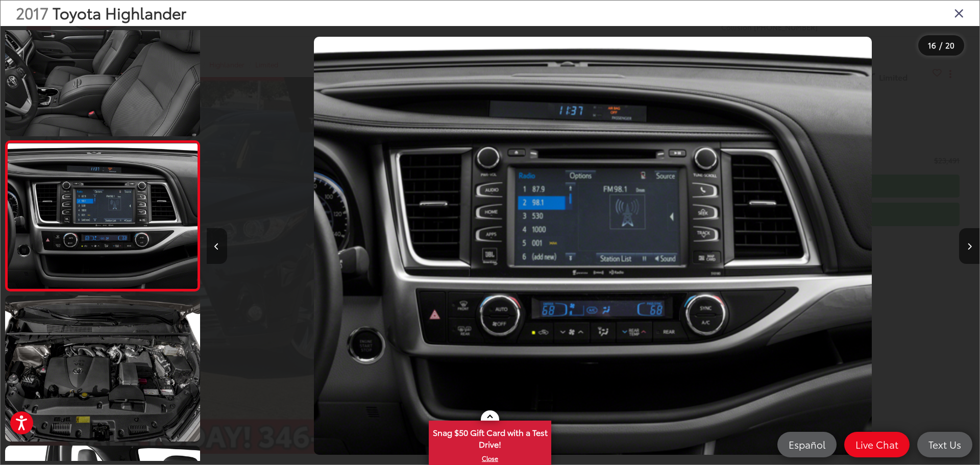
click at [219, 250] on button "Previous image" at bounding box center [217, 246] width 20 height 36
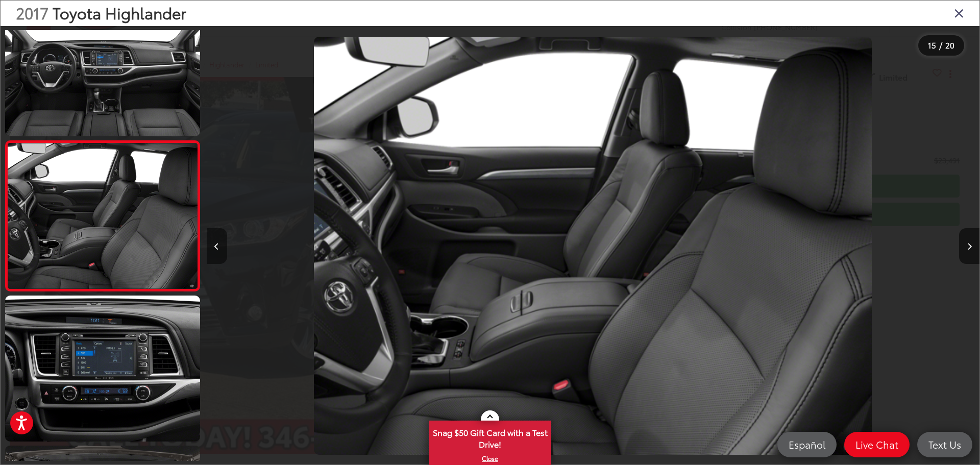
click at [219, 250] on button "Previous image" at bounding box center [217, 246] width 20 height 36
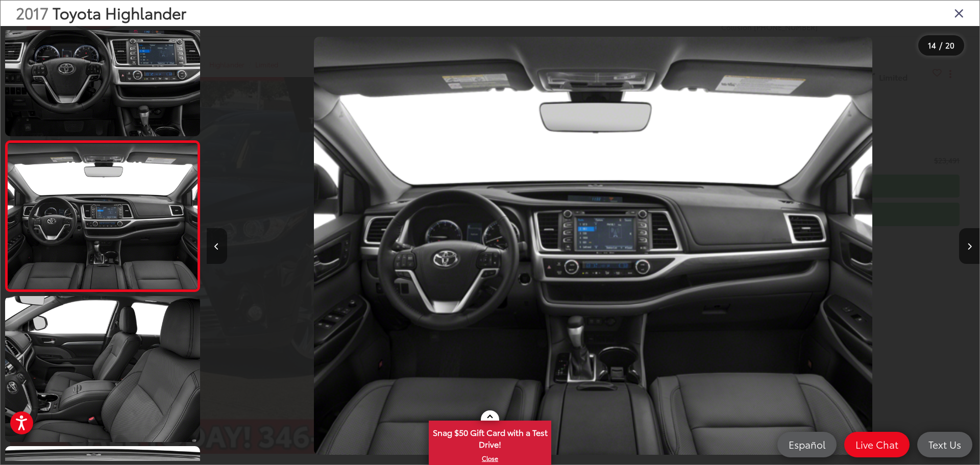
click at [221, 250] on button "Previous image" at bounding box center [217, 246] width 20 height 36
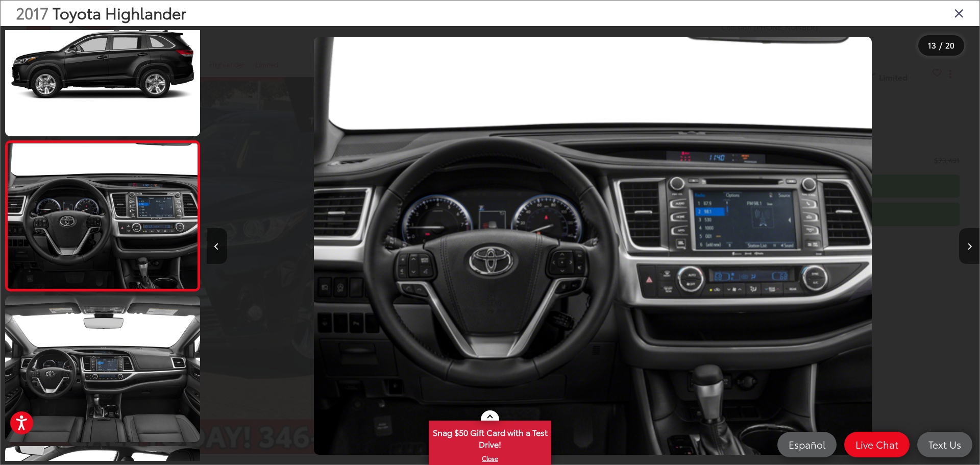
click at [965, 250] on button "Next image" at bounding box center [969, 246] width 20 height 36
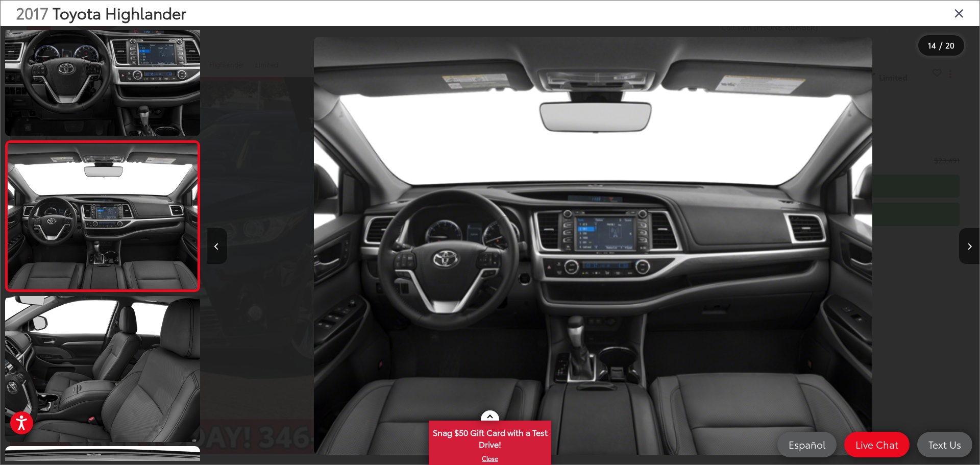
click at [216, 246] on icon "Previous image" at bounding box center [216, 246] width 5 height 7
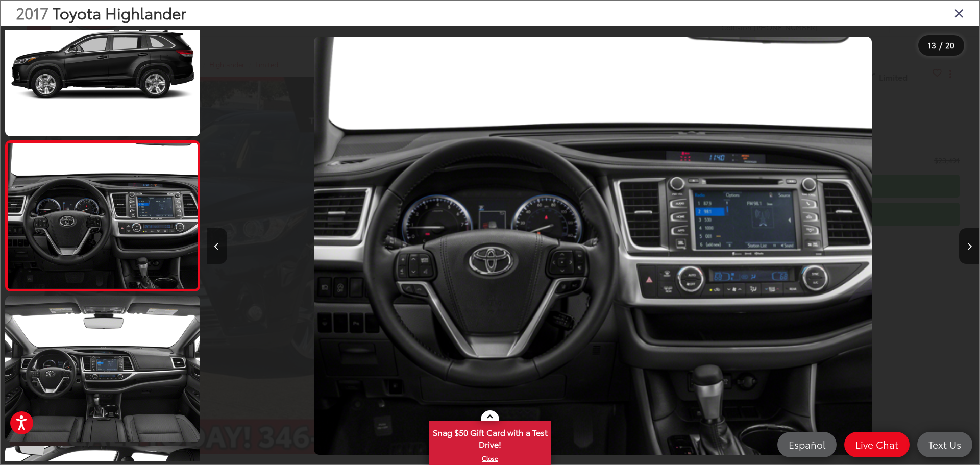
click at [215, 246] on icon "Previous image" at bounding box center [216, 246] width 5 height 7
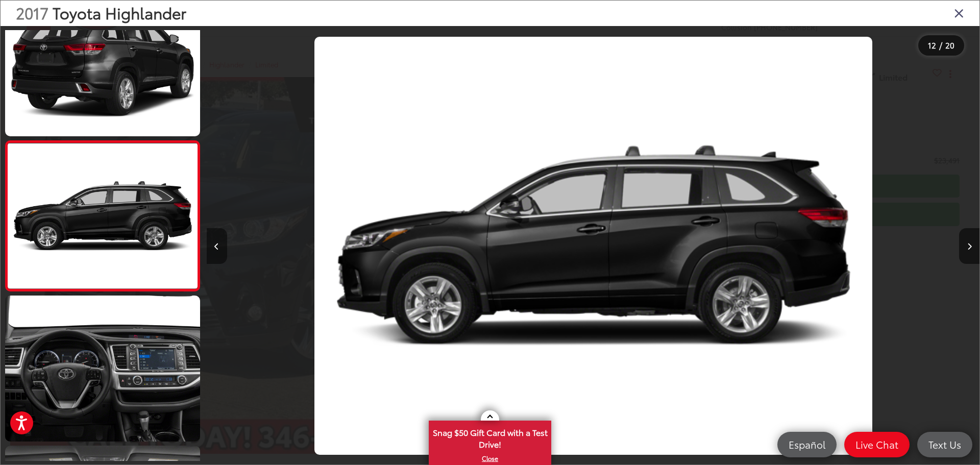
click at [215, 246] on icon "Previous image" at bounding box center [216, 246] width 5 height 7
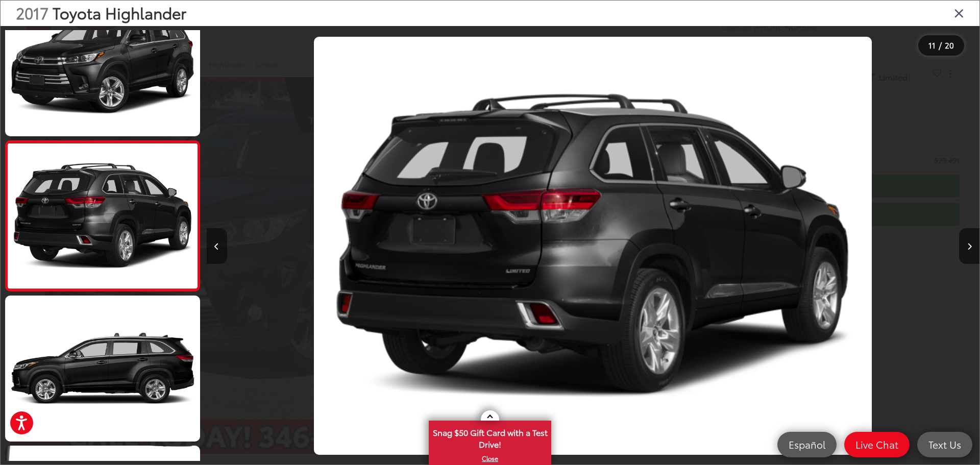
click at [213, 250] on button "Previous image" at bounding box center [217, 246] width 20 height 36
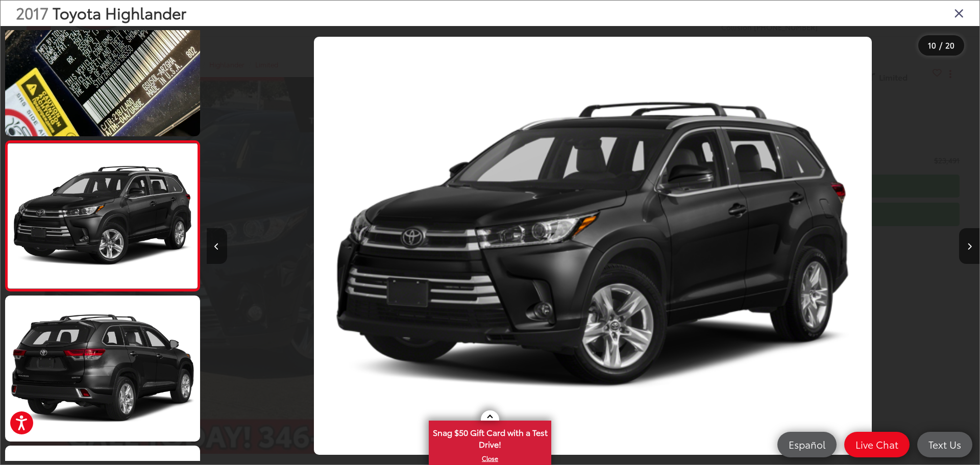
click at [213, 250] on button "Previous image" at bounding box center [217, 246] width 20 height 36
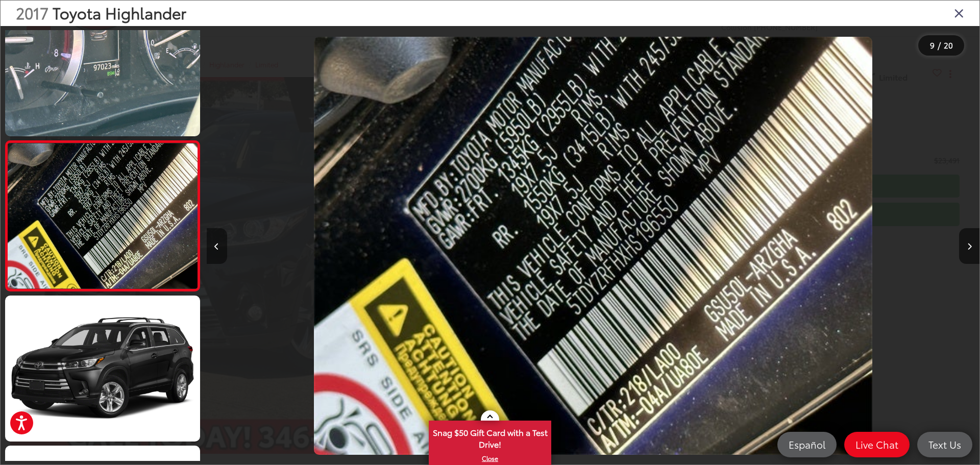
click at [212, 250] on button "Previous image" at bounding box center [217, 246] width 20 height 36
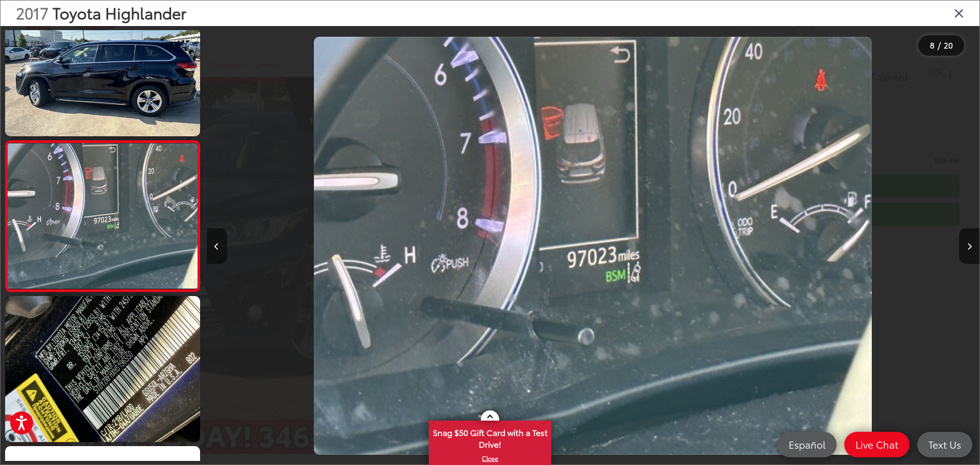
click at [212, 250] on button "Previous image" at bounding box center [217, 246] width 20 height 36
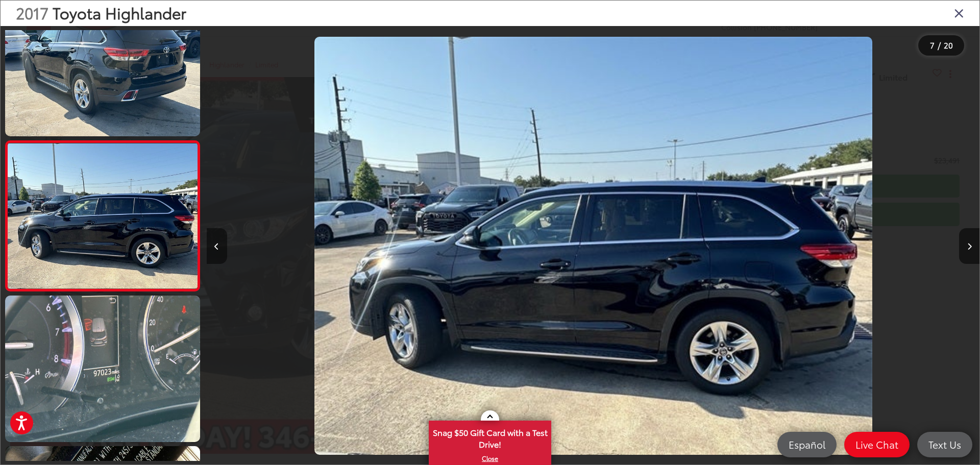
click at [214, 250] on button "Previous image" at bounding box center [217, 246] width 20 height 36
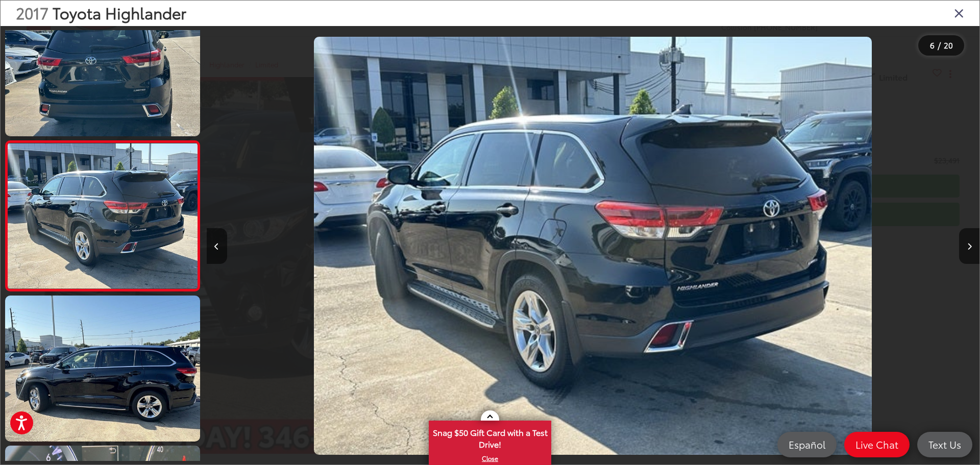
click at [958, 13] on icon "Close gallery" at bounding box center [959, 12] width 10 height 13
